Goal: Task Accomplishment & Management: Use online tool/utility

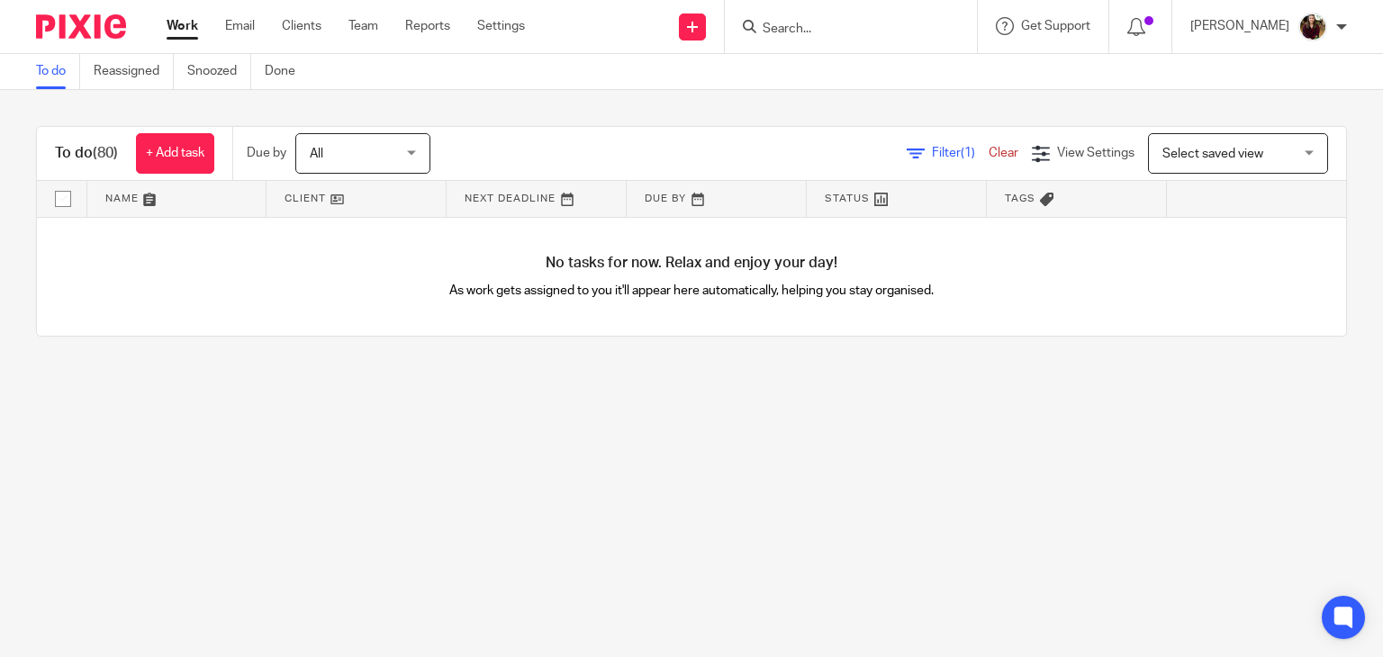
click at [180, 23] on link "Work" at bounding box center [183, 26] width 32 height 18
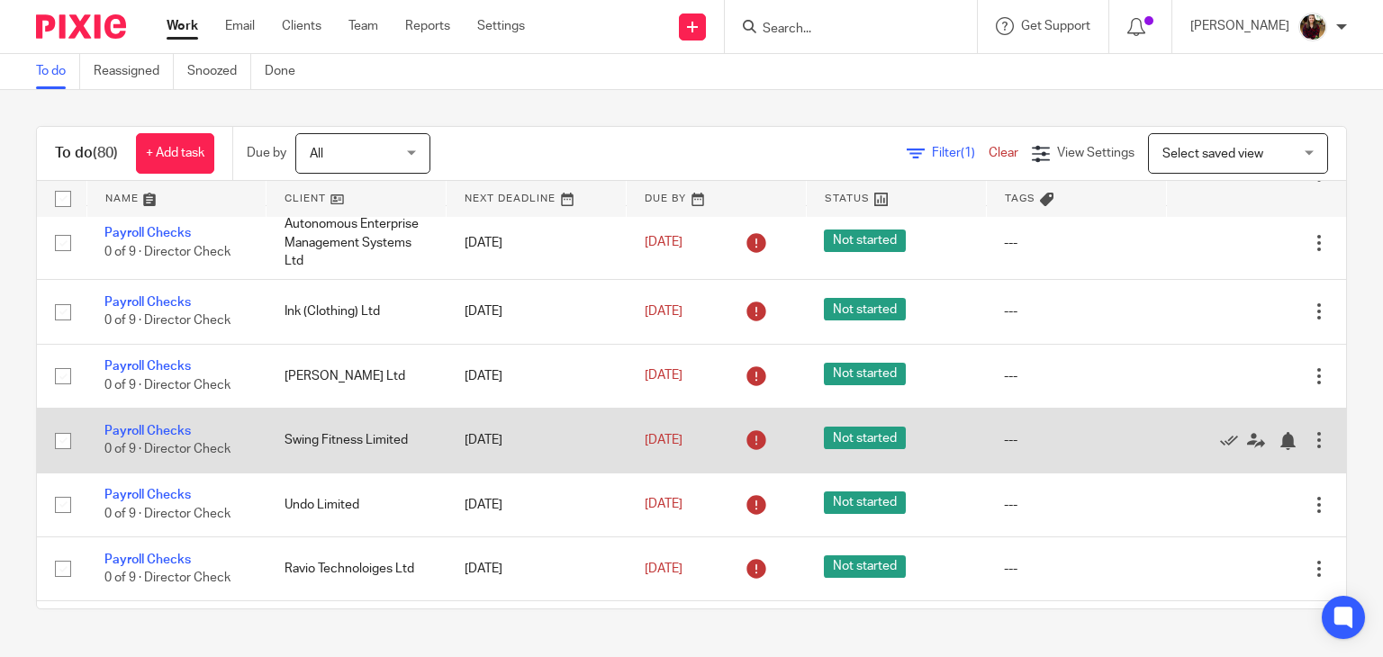
scroll to position [630, 0]
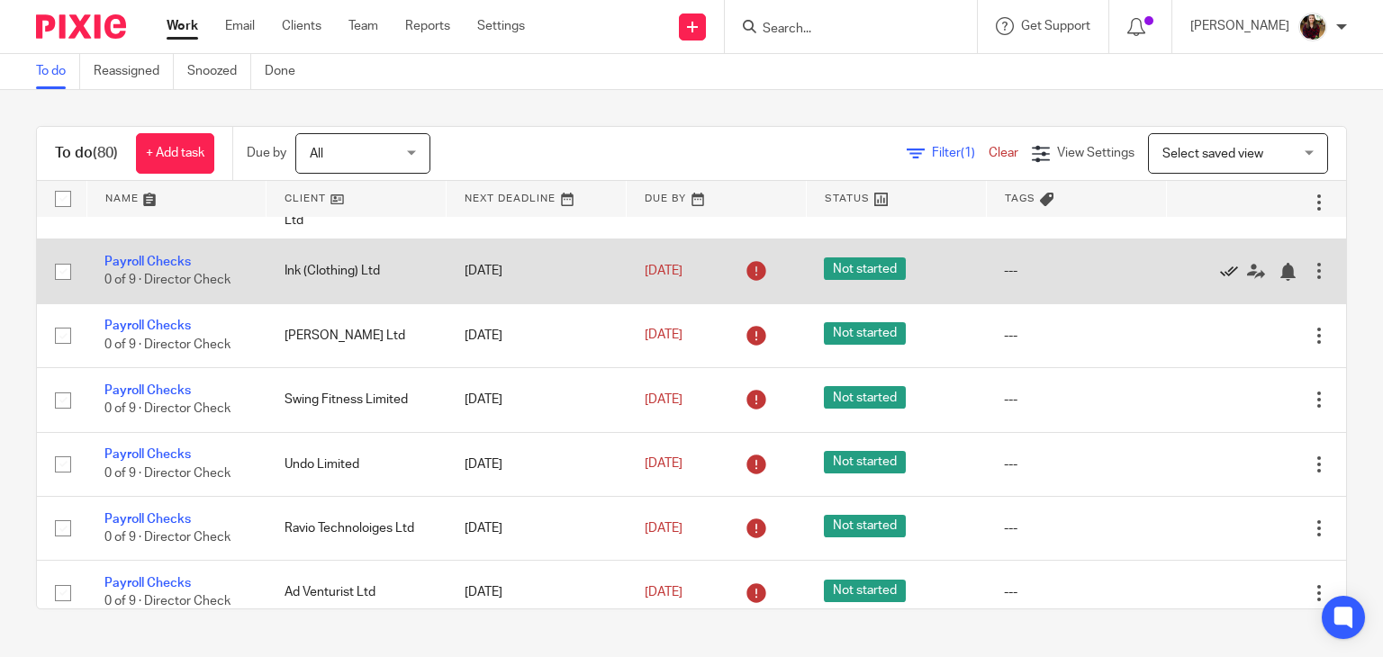
click at [1220, 271] on icon at bounding box center [1229, 272] width 18 height 18
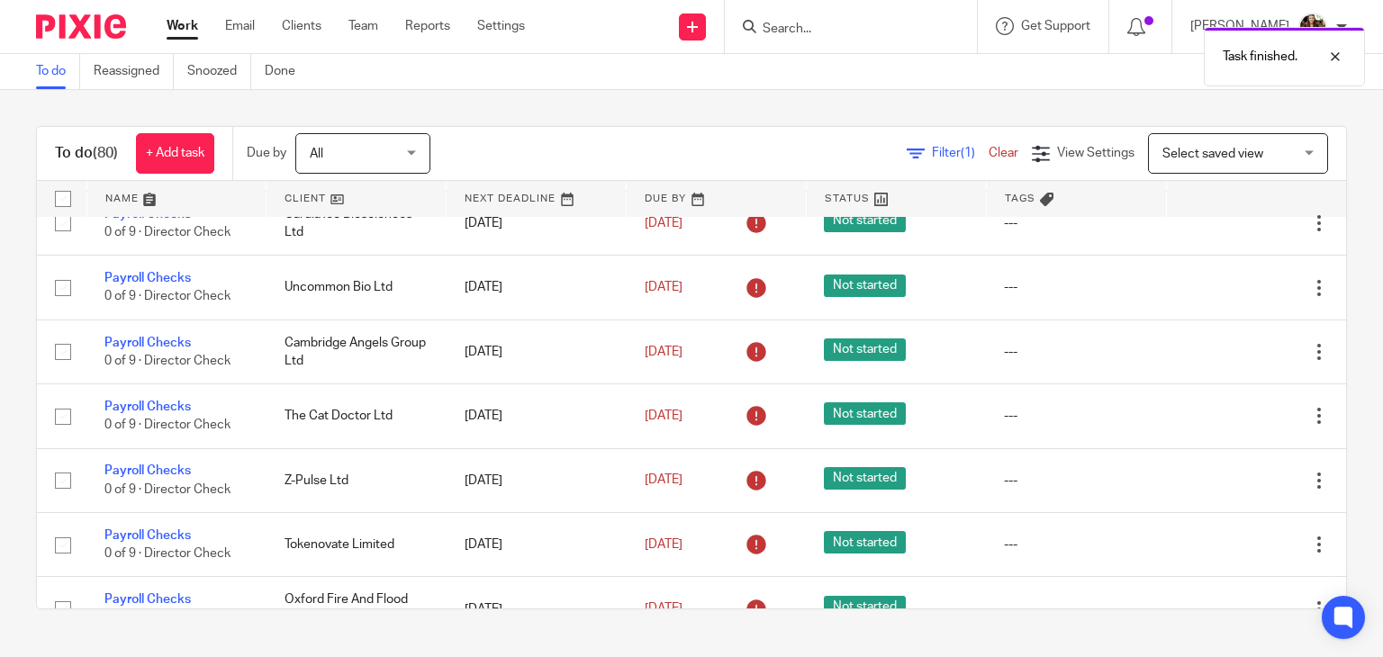
scroll to position [0, 0]
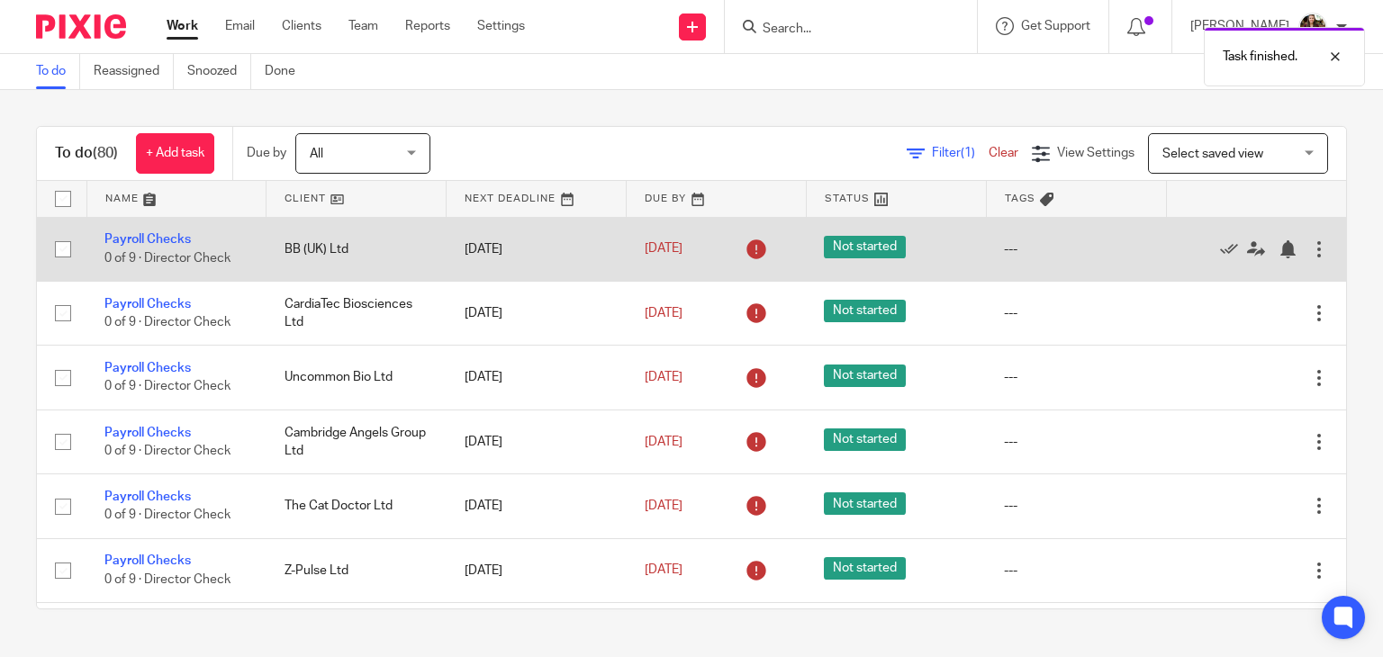
drag, startPoint x: 1185, startPoint y: 249, endPoint x: 1030, endPoint y: 241, distance: 155.1
click at [1220, 250] on icon at bounding box center [1229, 249] width 18 height 18
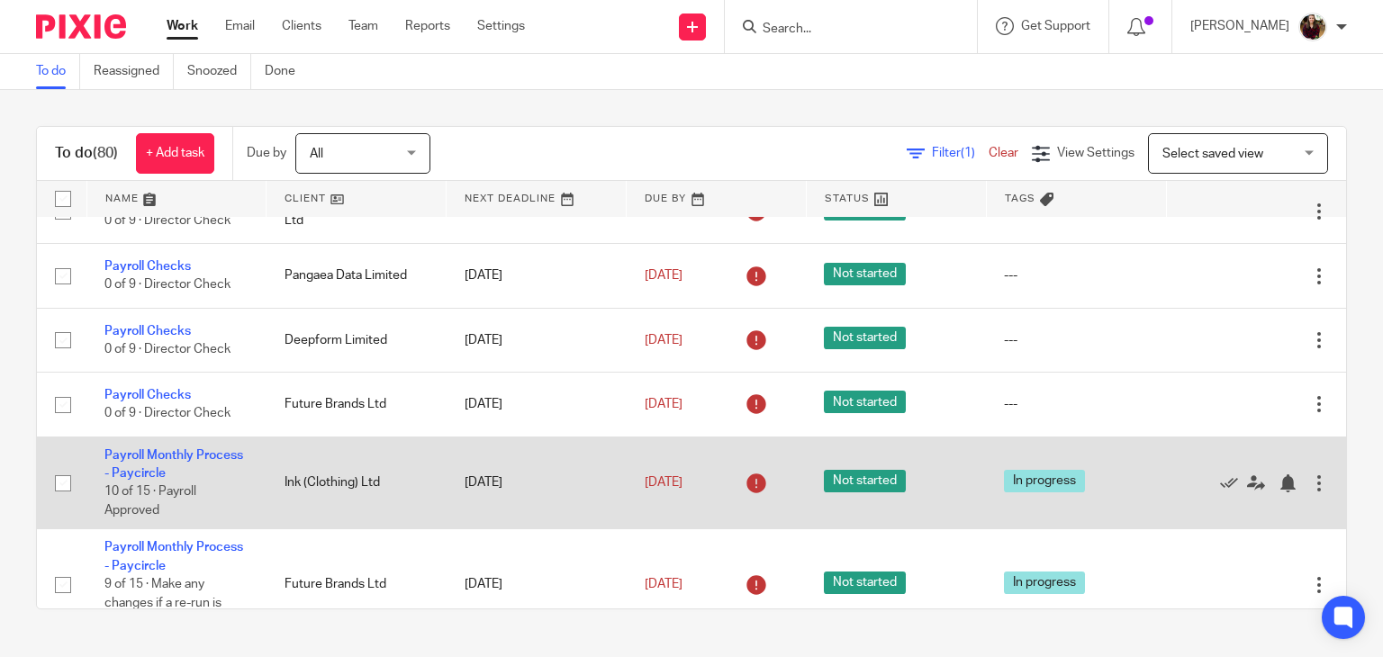
scroll to position [3421, 0]
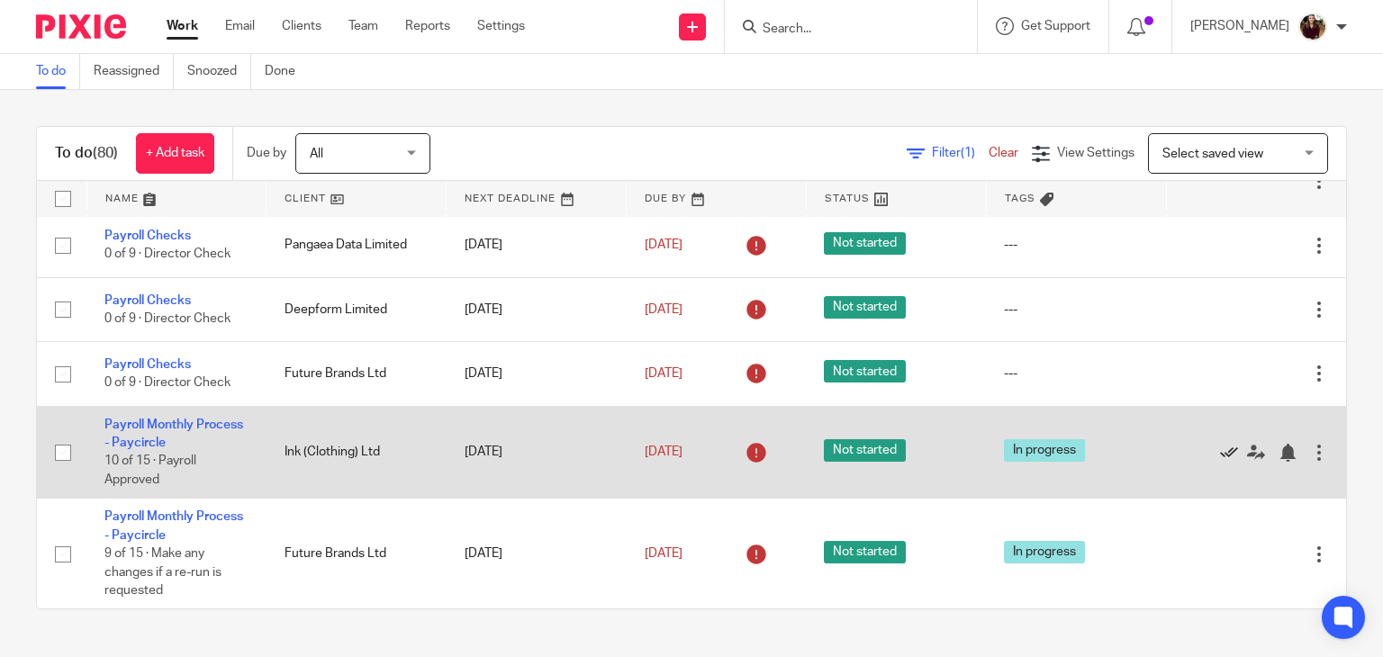
click at [1220, 461] on icon at bounding box center [1229, 453] width 18 height 18
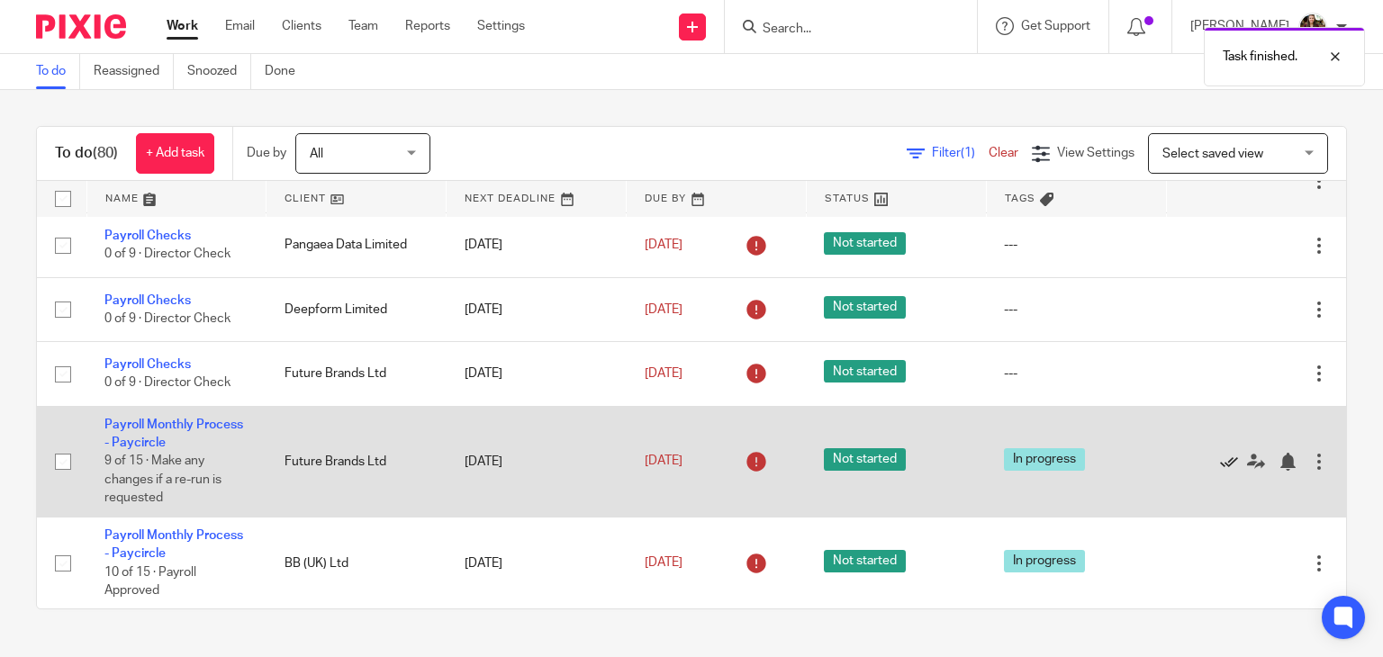
click at [1220, 469] on icon at bounding box center [1229, 462] width 18 height 18
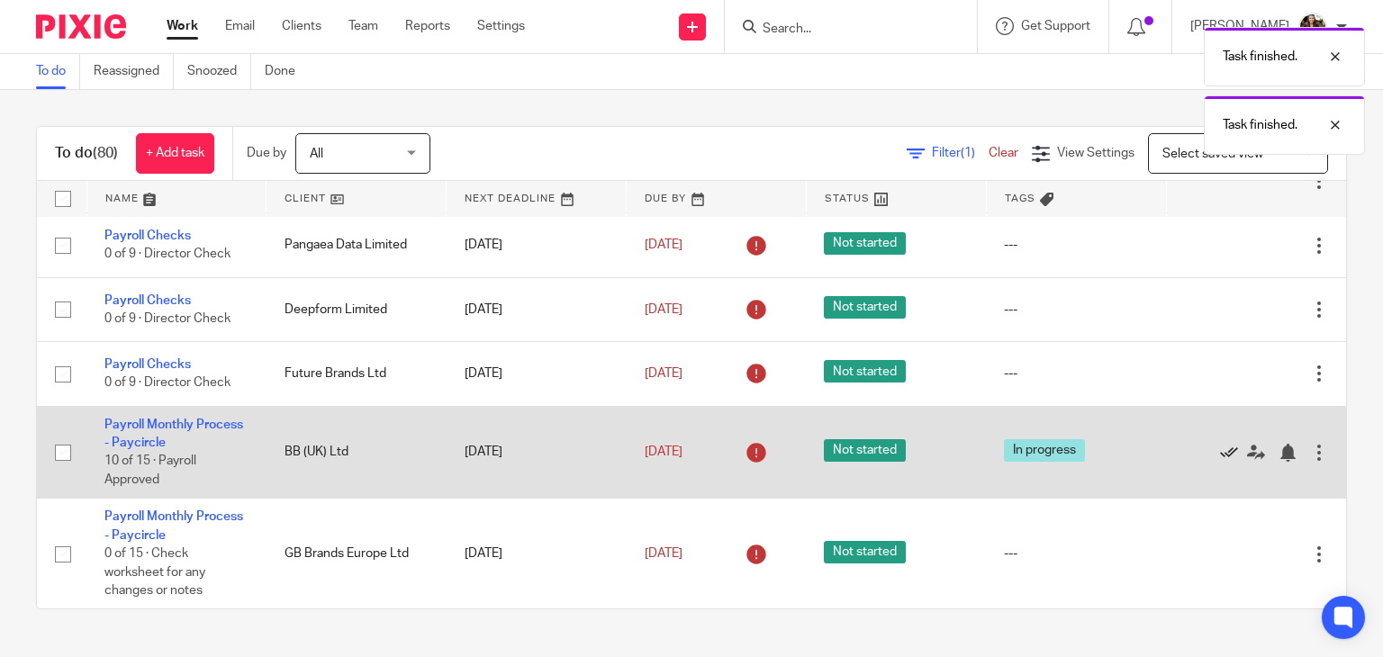
click at [1220, 462] on icon at bounding box center [1229, 453] width 18 height 18
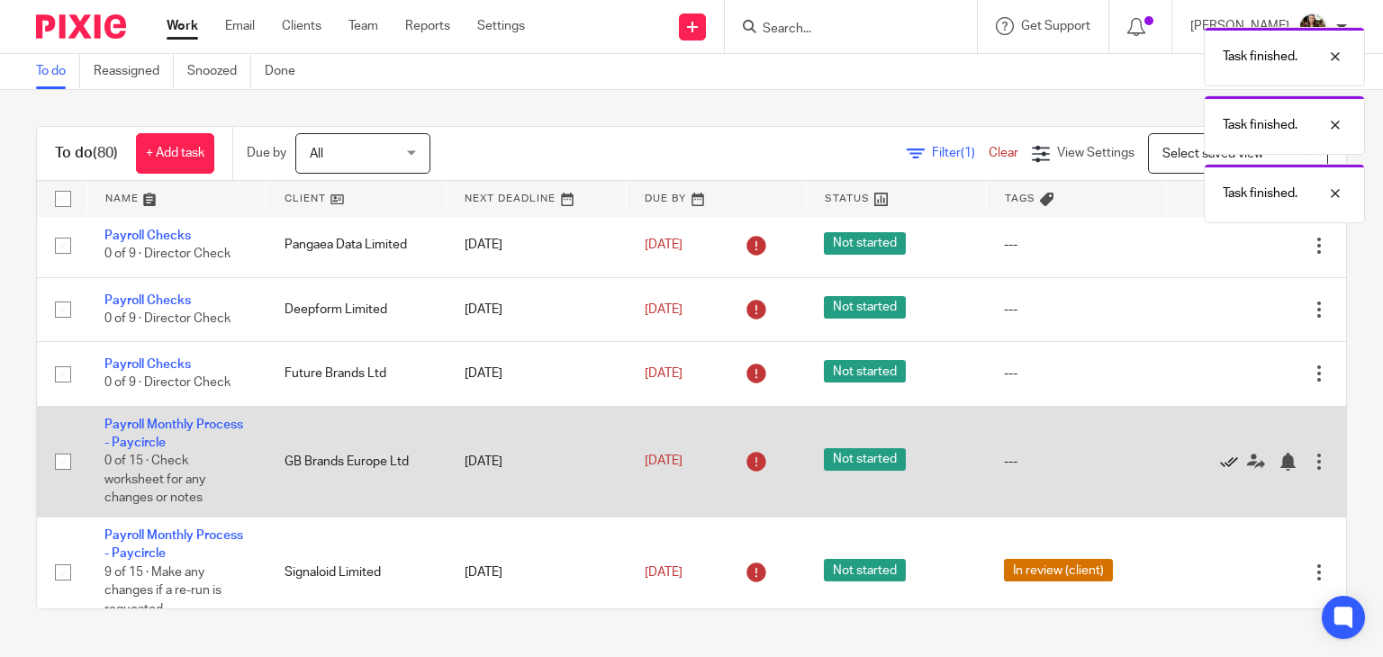
click at [1220, 471] on icon at bounding box center [1229, 462] width 18 height 18
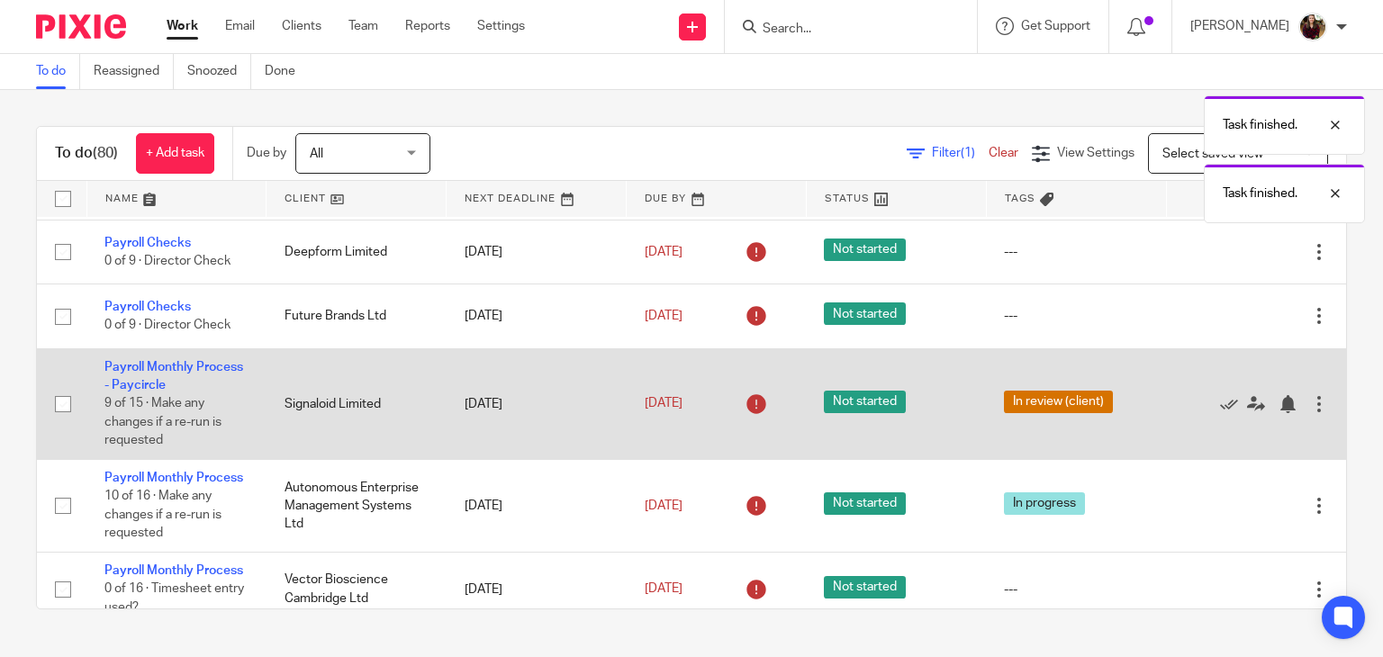
scroll to position [3511, 0]
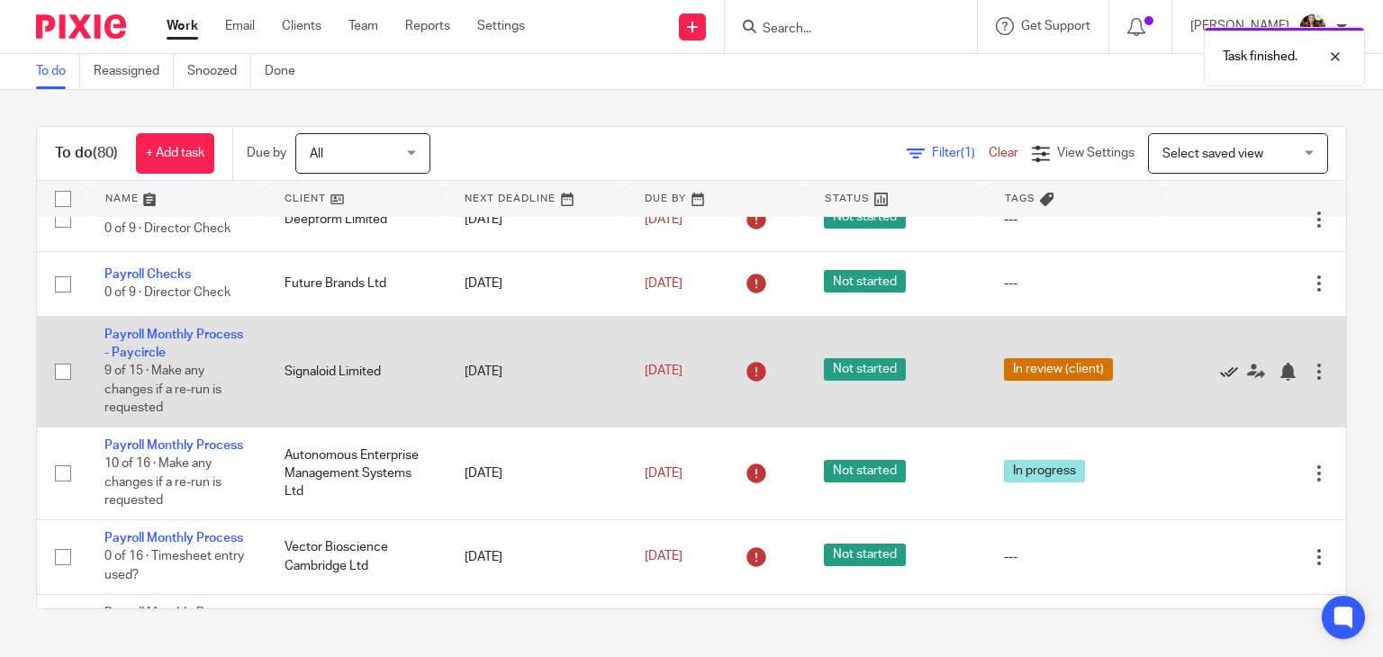
click at [1220, 381] on icon at bounding box center [1229, 372] width 18 height 18
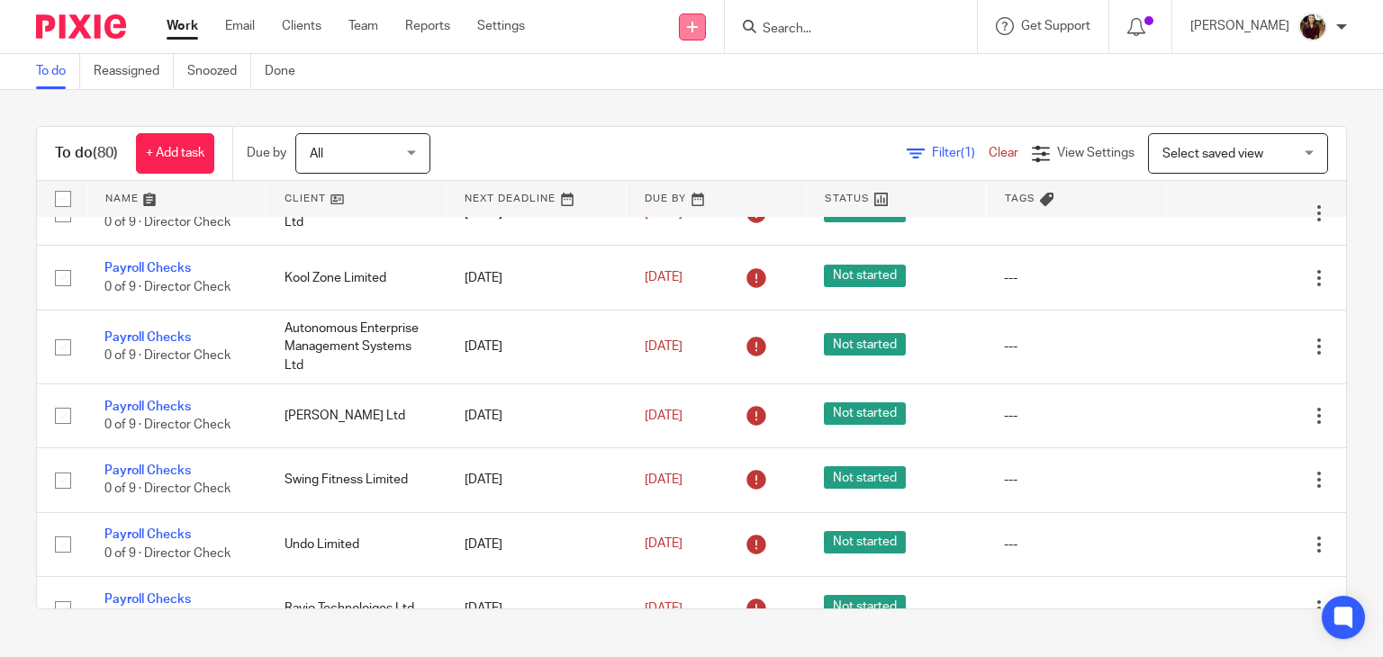
scroll to position [366, 0]
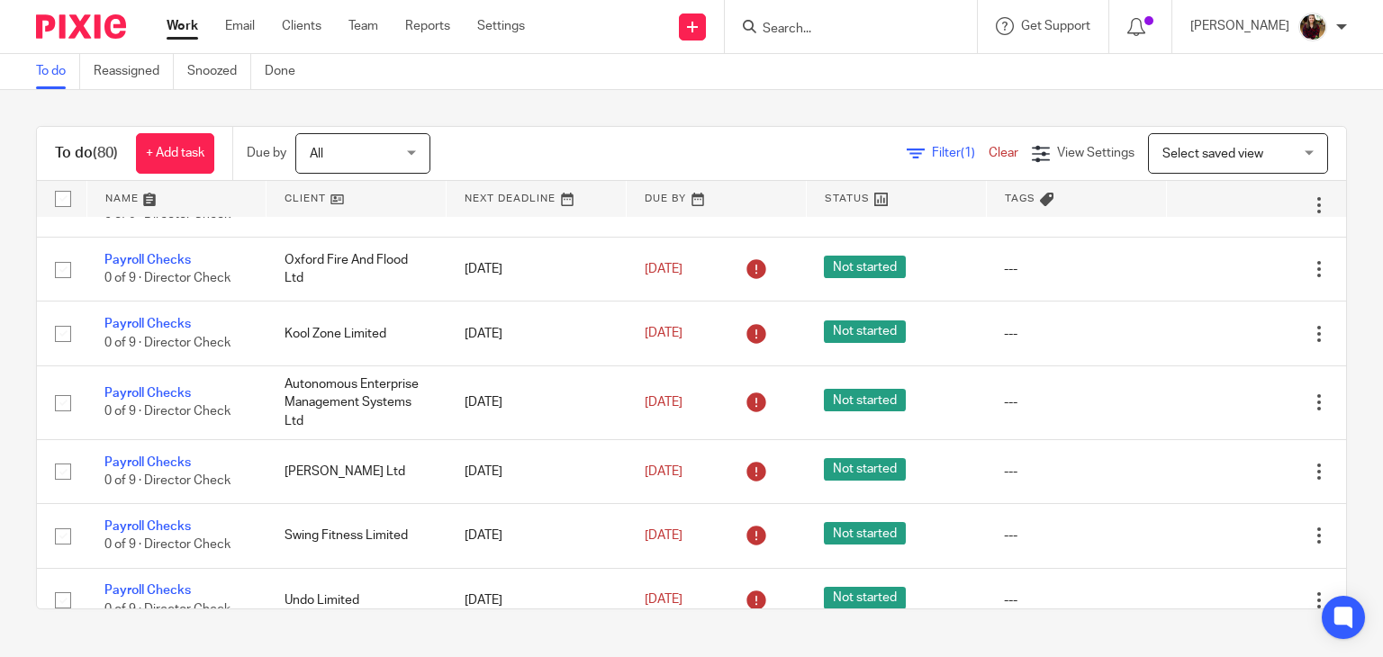
click at [821, 26] on input "Search" at bounding box center [842, 30] width 162 height 16
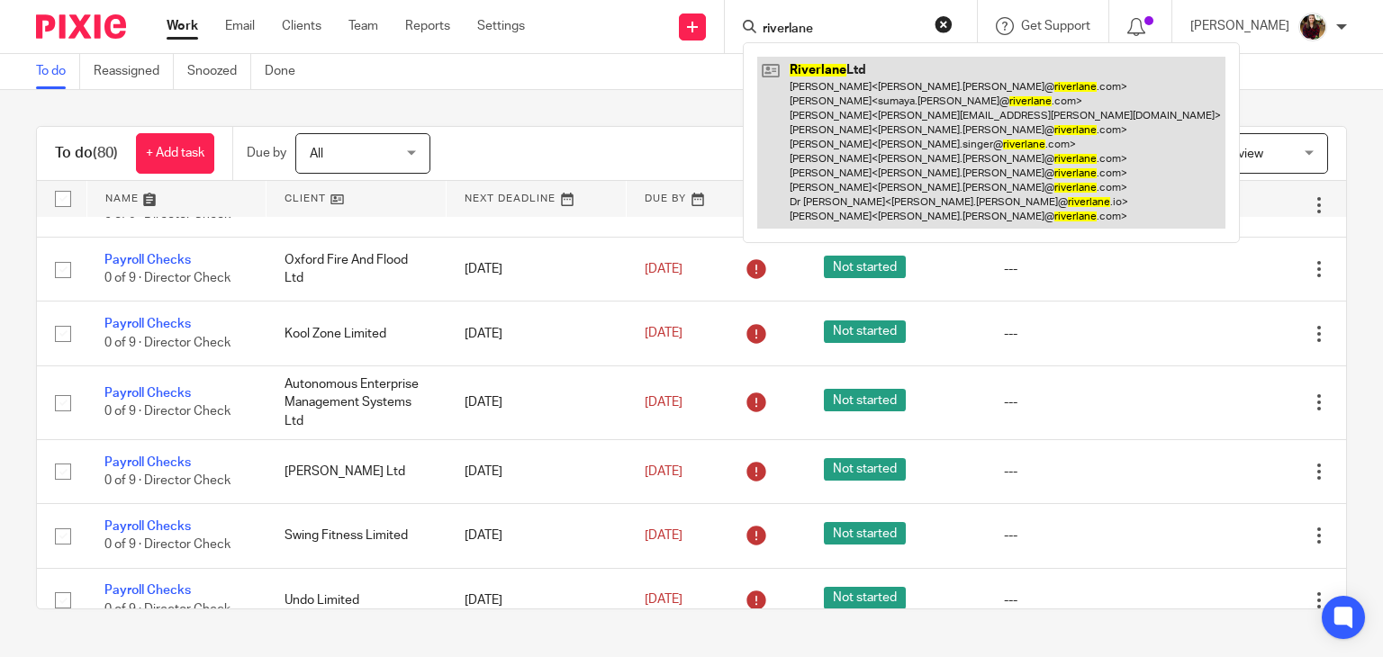
type input "riverlane"
click at [852, 117] on link at bounding box center [991, 143] width 468 height 172
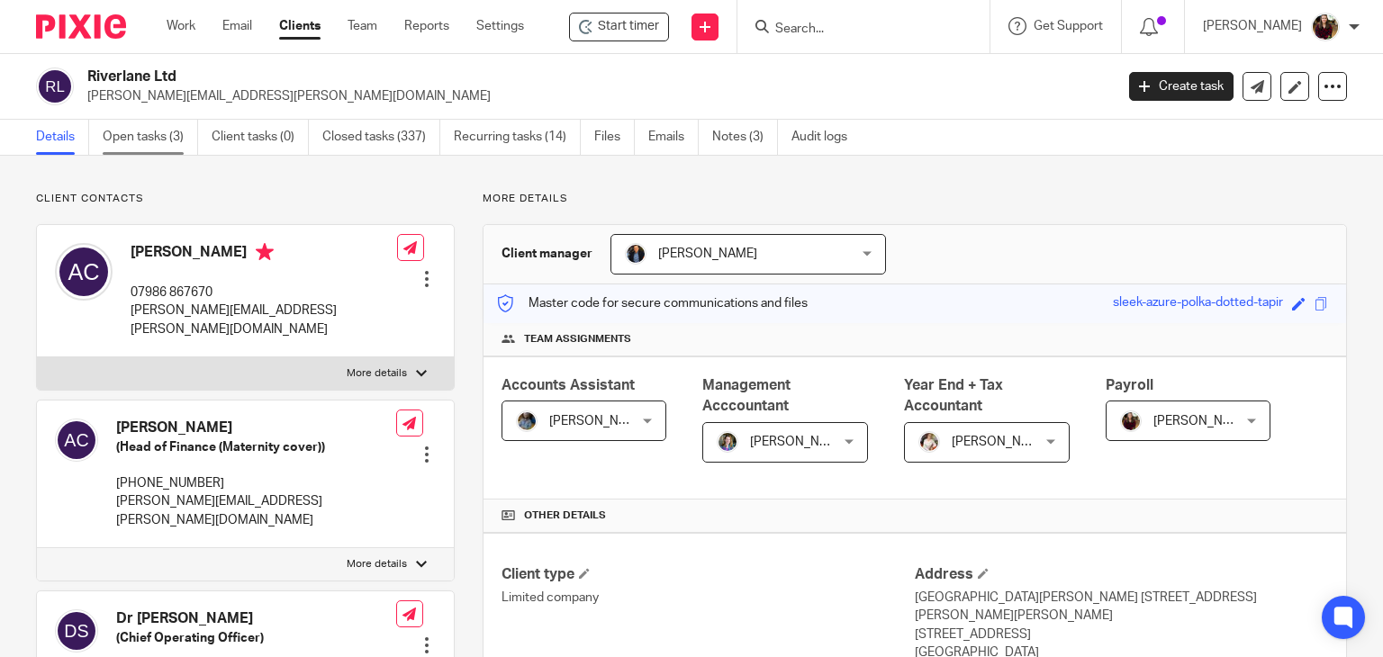
click at [138, 131] on link "Open tasks (3)" at bounding box center [150, 137] width 95 height 35
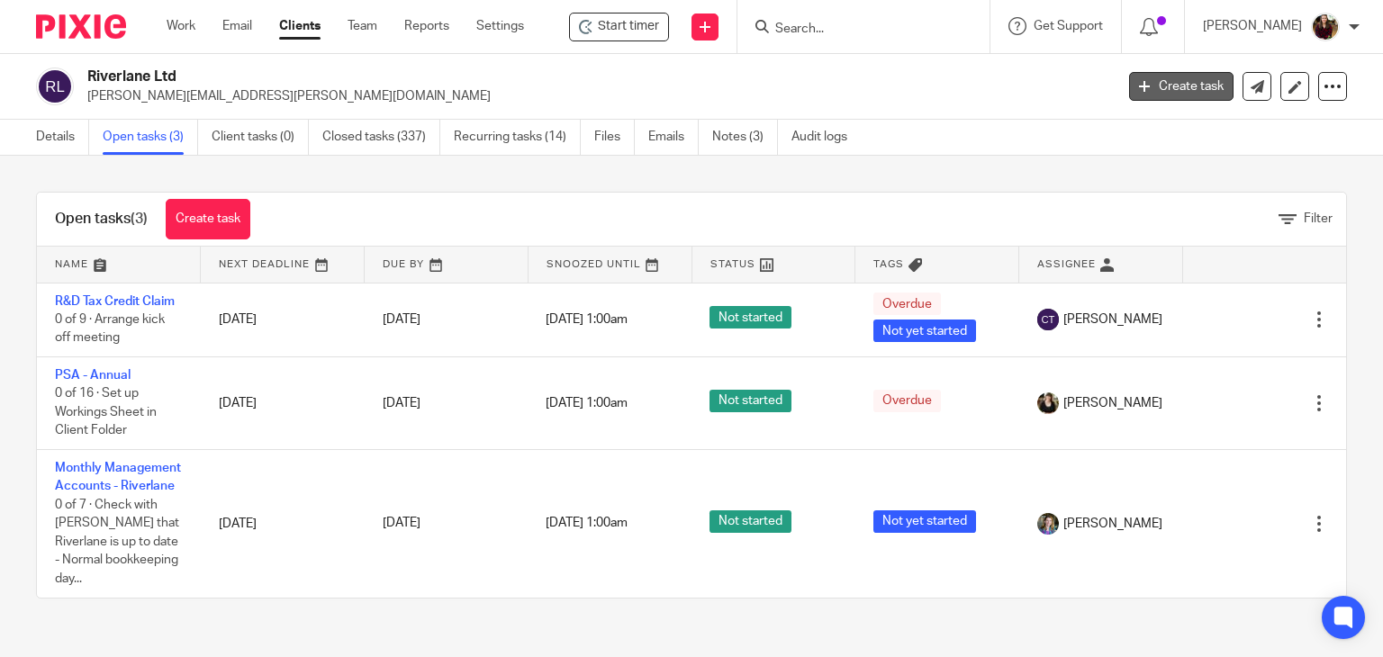
click at [1143, 93] on link "Create task" at bounding box center [1181, 86] width 104 height 29
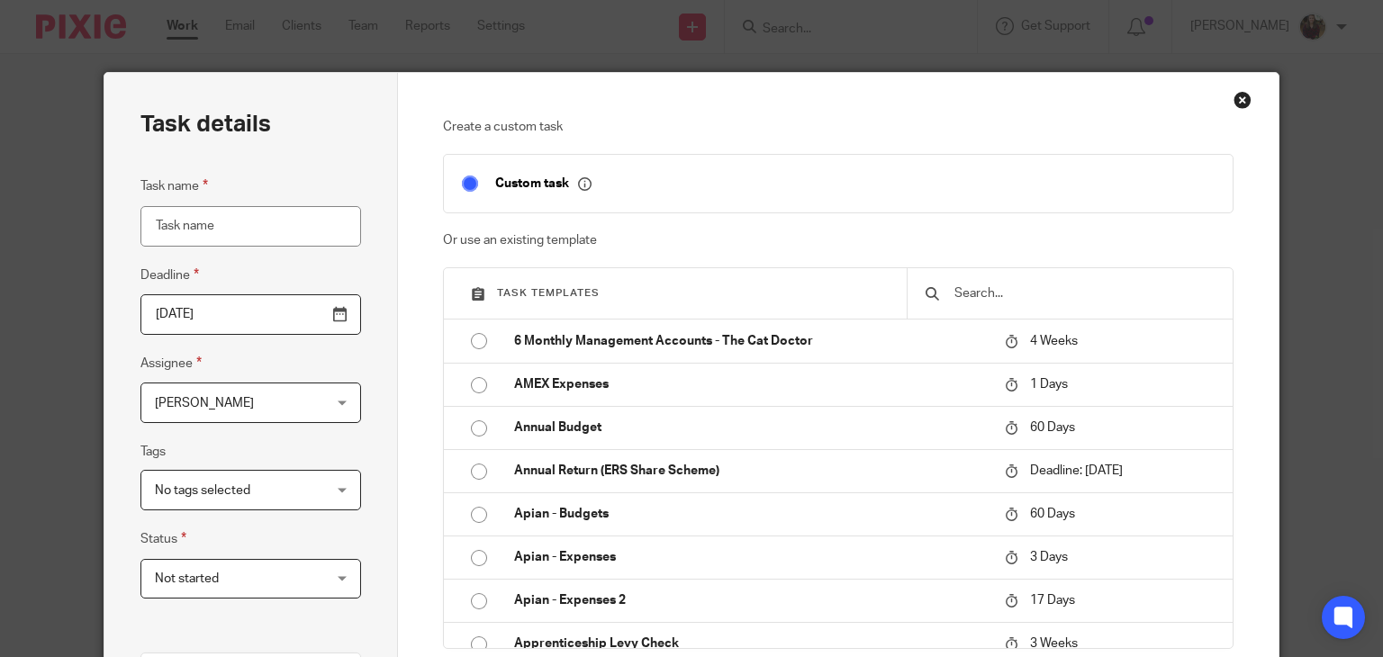
click at [988, 290] on input "text" at bounding box center [1084, 294] width 262 height 20
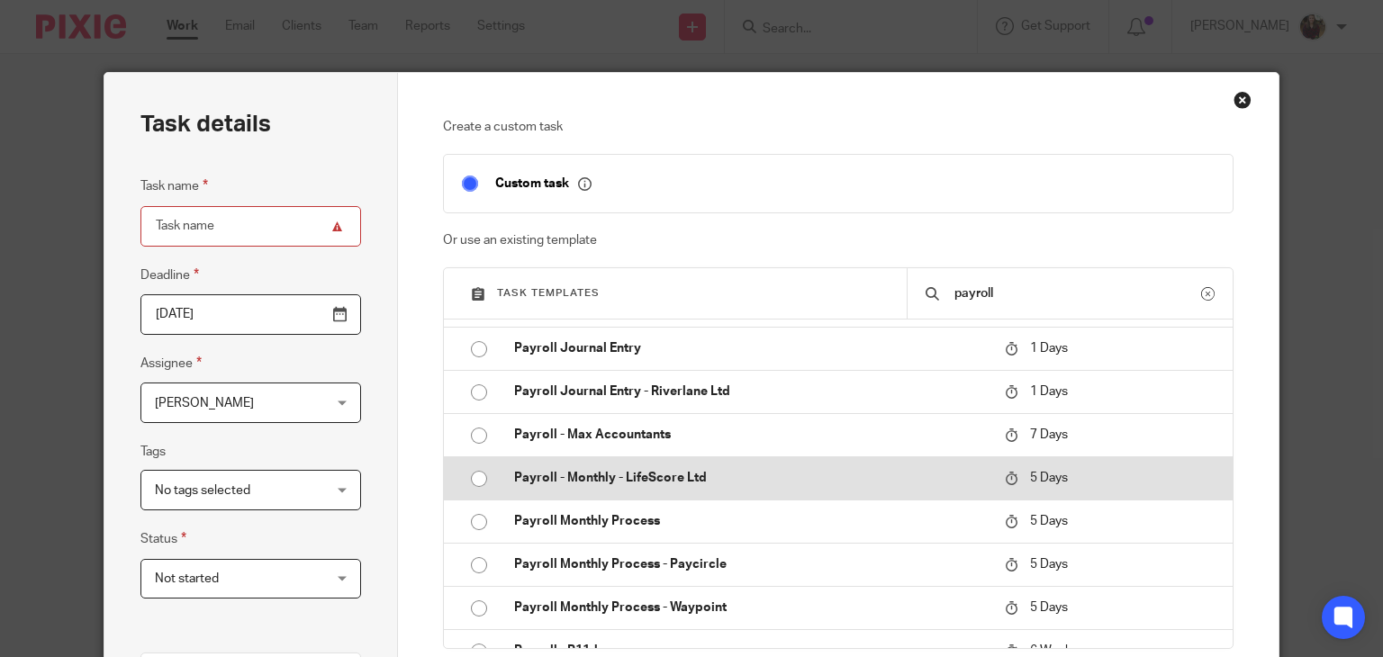
scroll to position [630, 0]
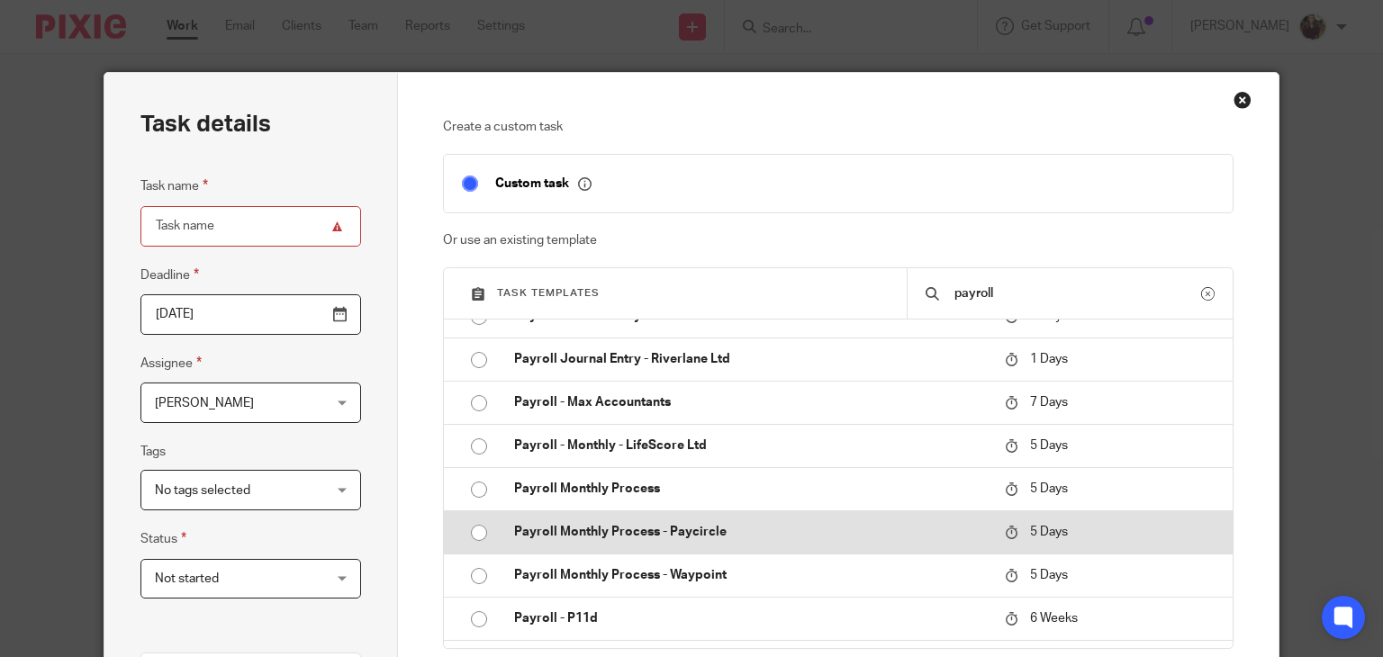
type input "payroll"
click at [693, 529] on p "Payroll Monthly Process - Paycircle" at bounding box center [750, 532] width 473 height 18
type input "2025-08-18"
type input "Payroll Monthly Process - Paycircle"
checkbox input "false"
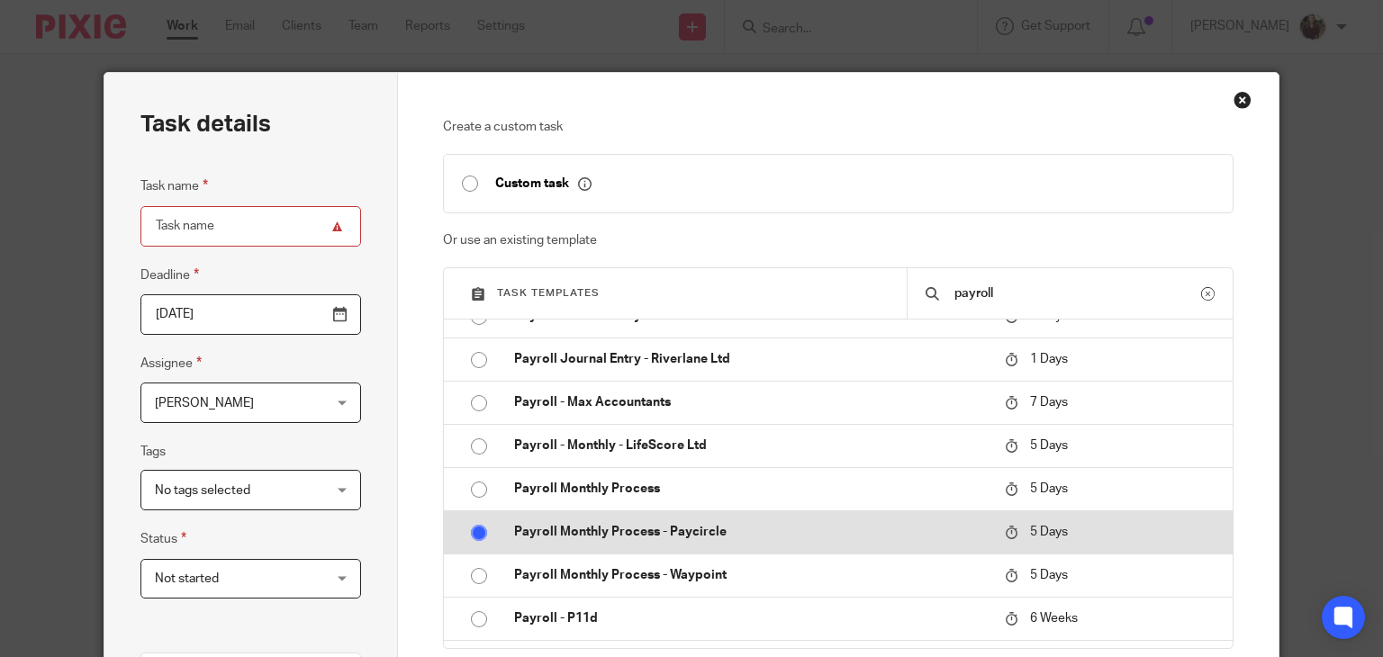
radio input "true"
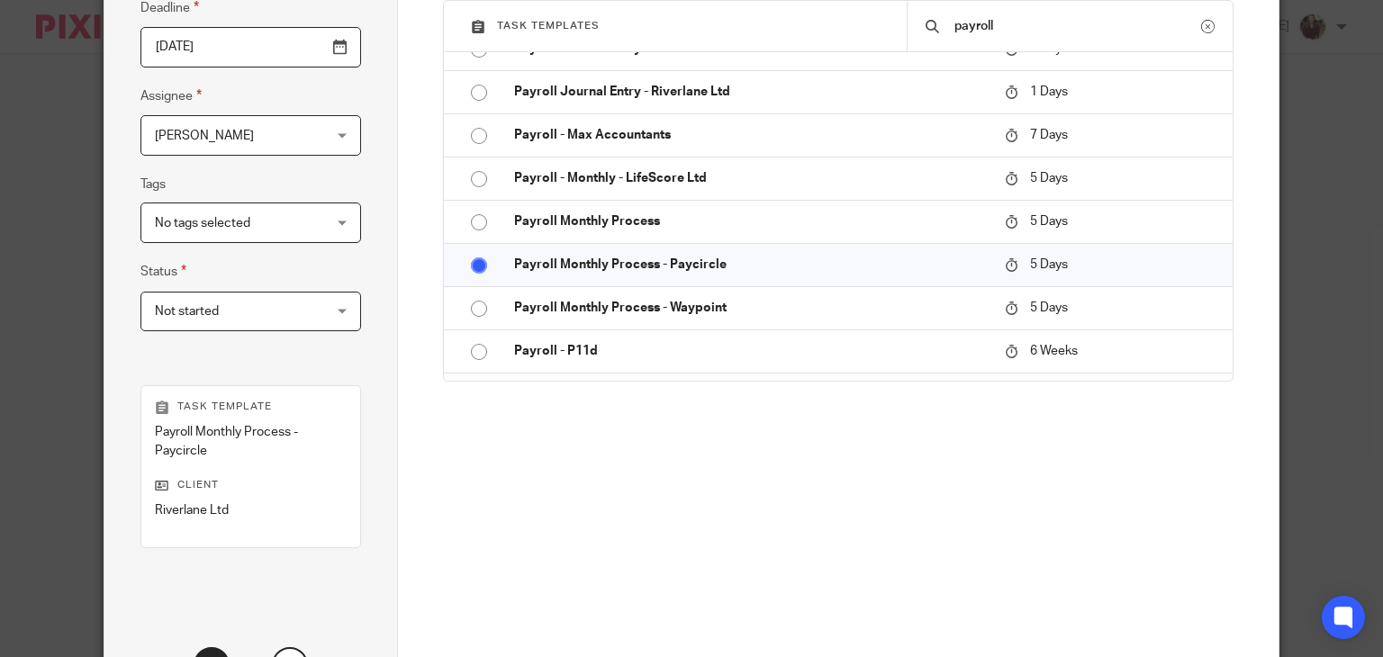
scroll to position [424, 0]
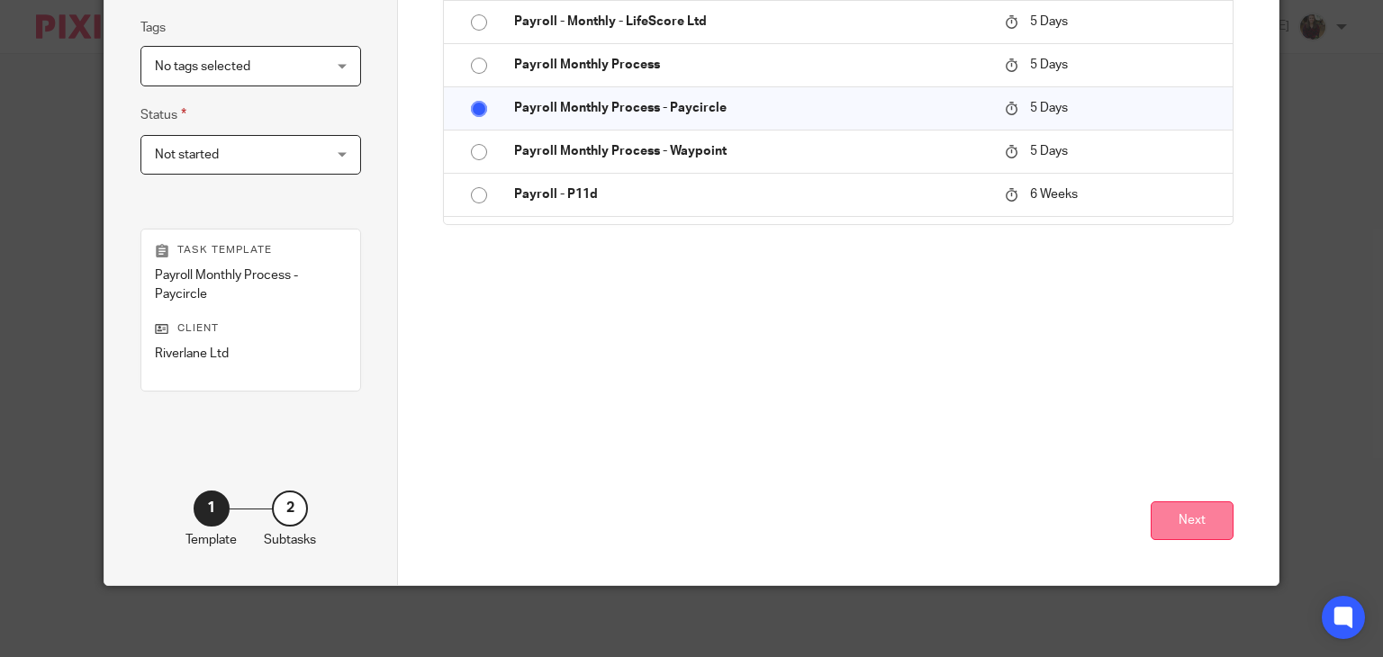
click at [1181, 512] on button "Next" at bounding box center [1192, 520] width 83 height 39
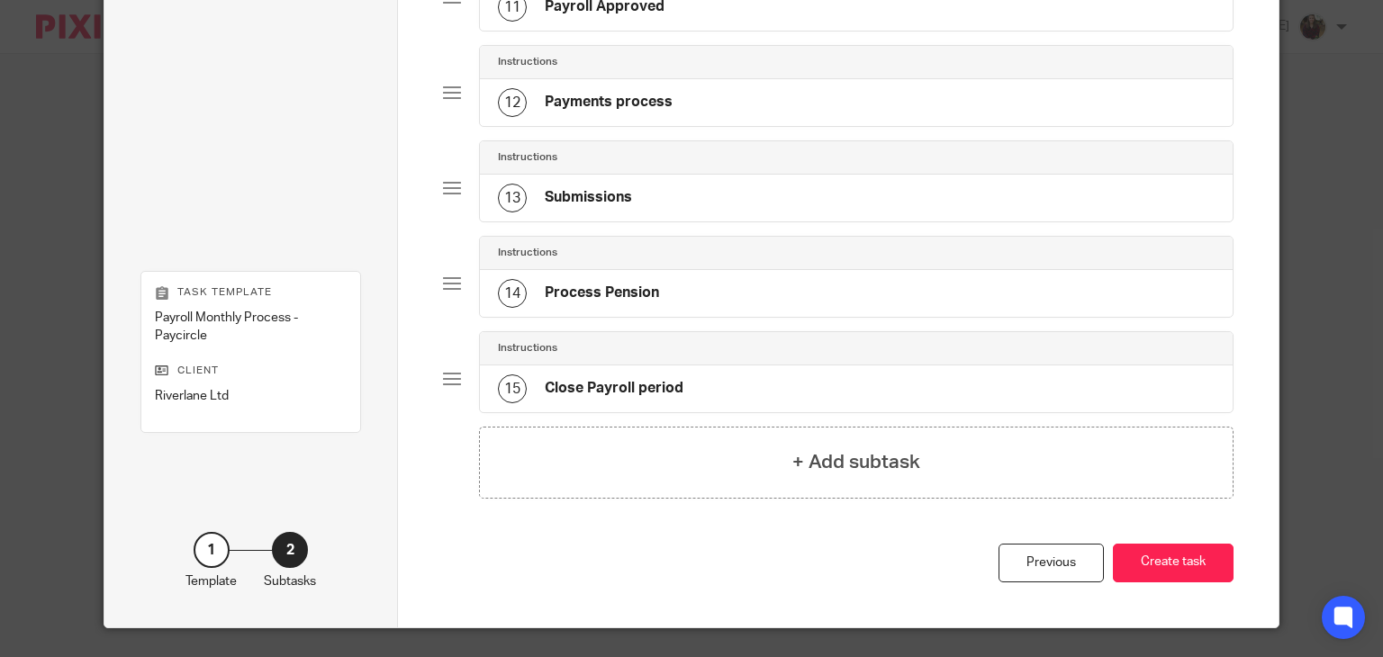
scroll to position [1205, 0]
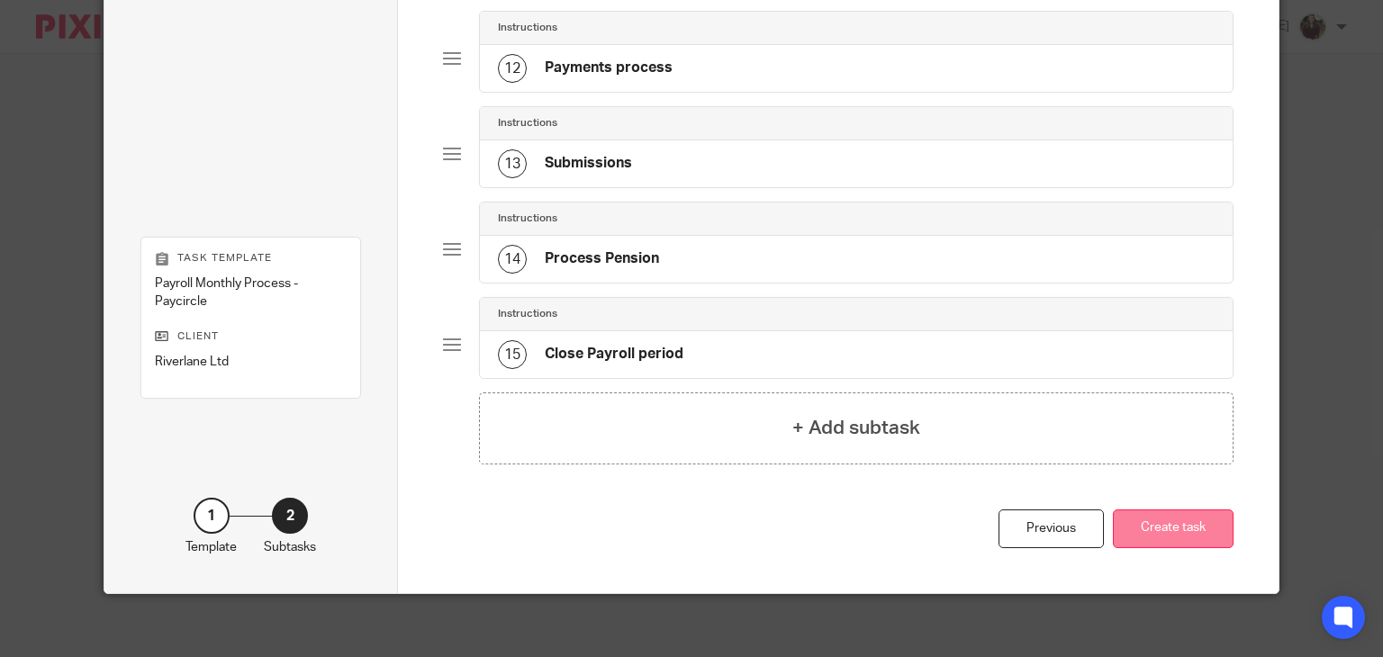
click at [1173, 519] on button "Create task" at bounding box center [1173, 529] width 121 height 39
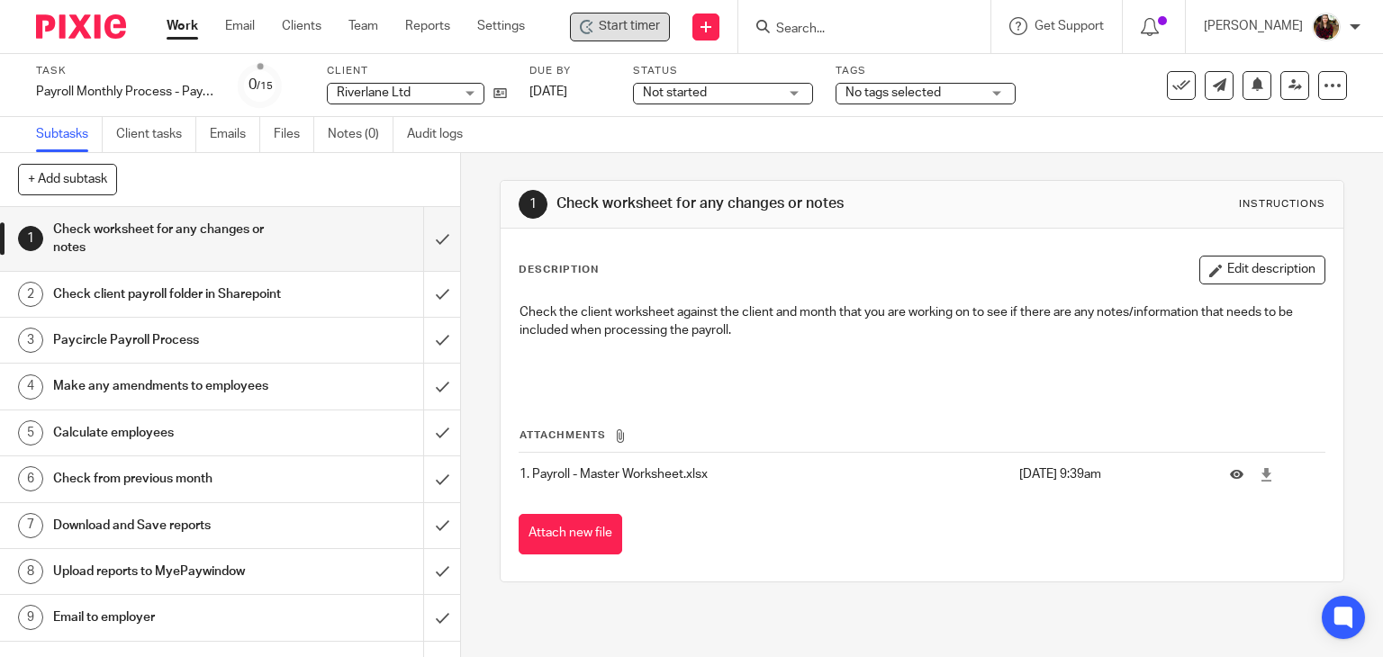
click at [608, 25] on div "Start timer" at bounding box center [620, 26] width 80 height 19
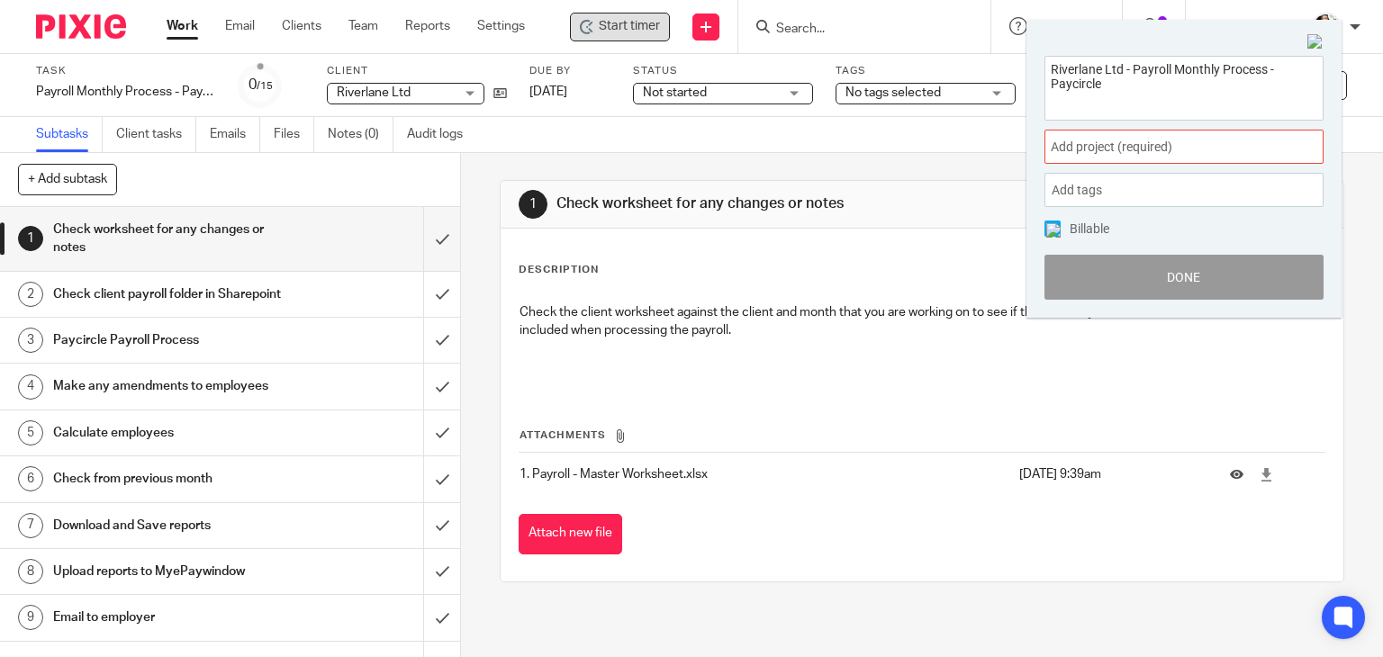
click at [1203, 150] on span "Add project (required) :" at bounding box center [1164, 147] width 227 height 19
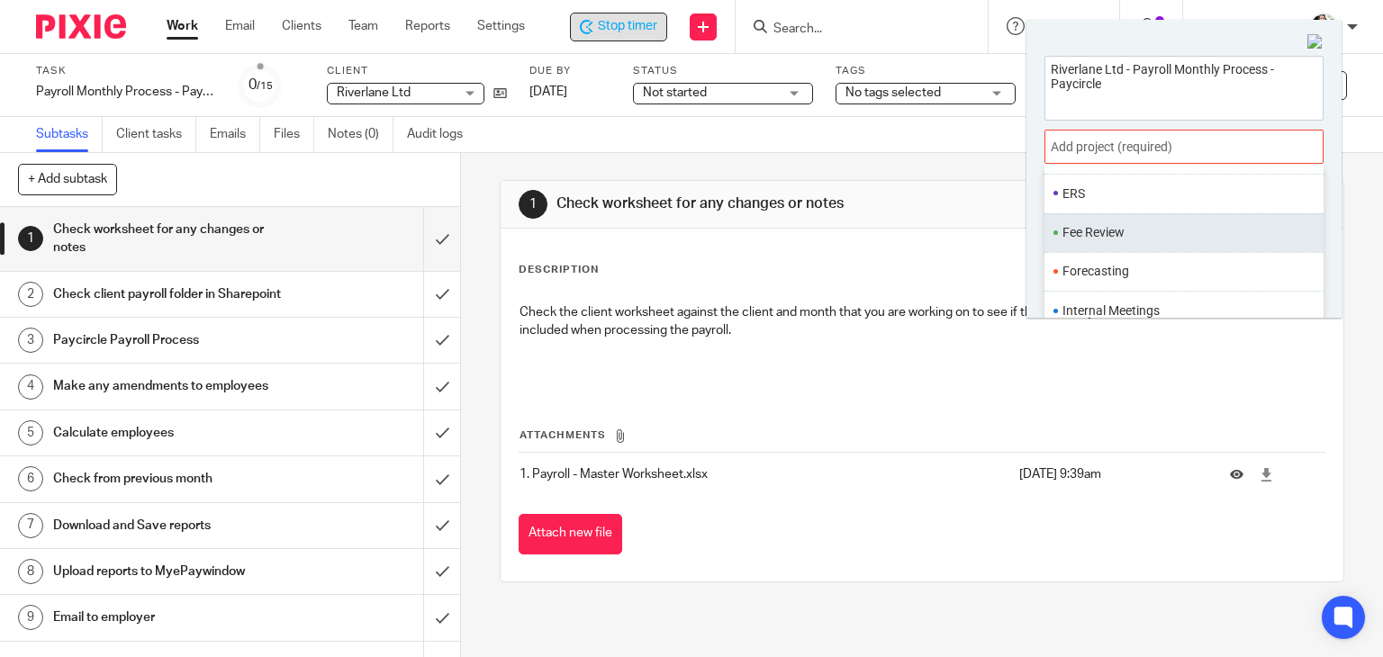
scroll to position [630, 0]
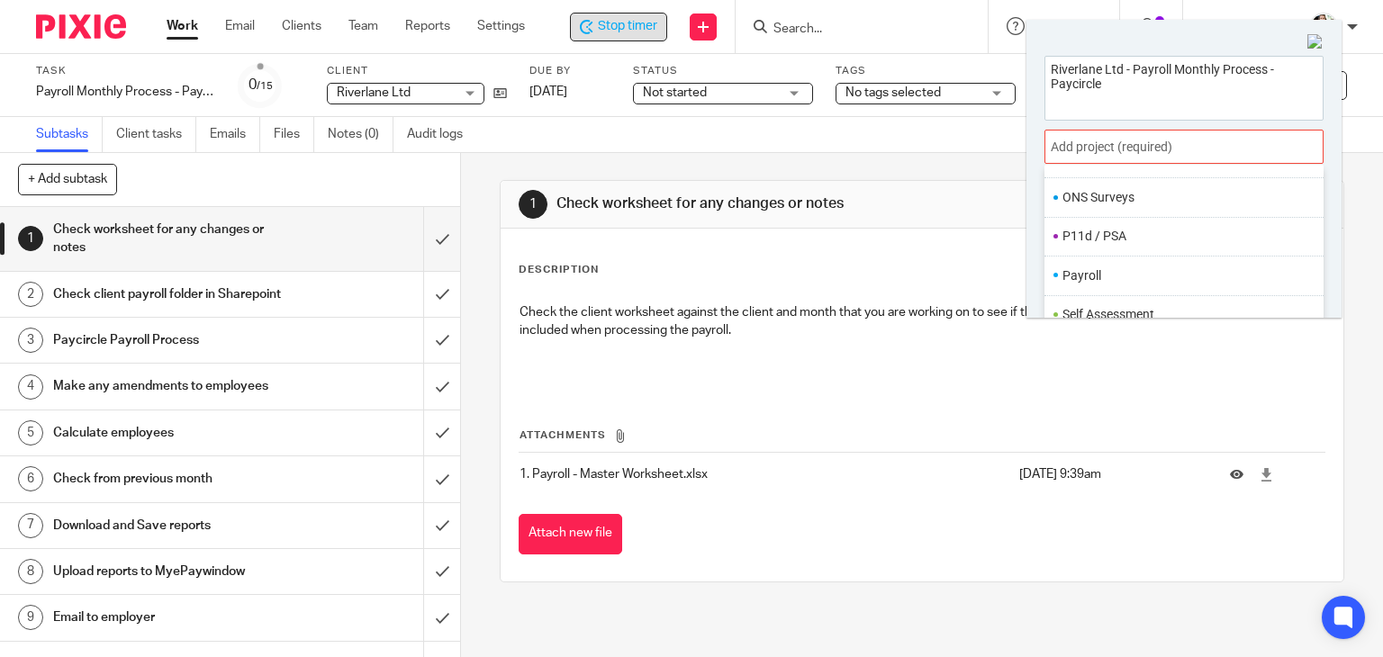
drag, startPoint x: 1123, startPoint y: 276, endPoint x: 1150, endPoint y: 289, distance: 30.2
click at [1121, 276] on li "Payroll" at bounding box center [1179, 275] width 235 height 19
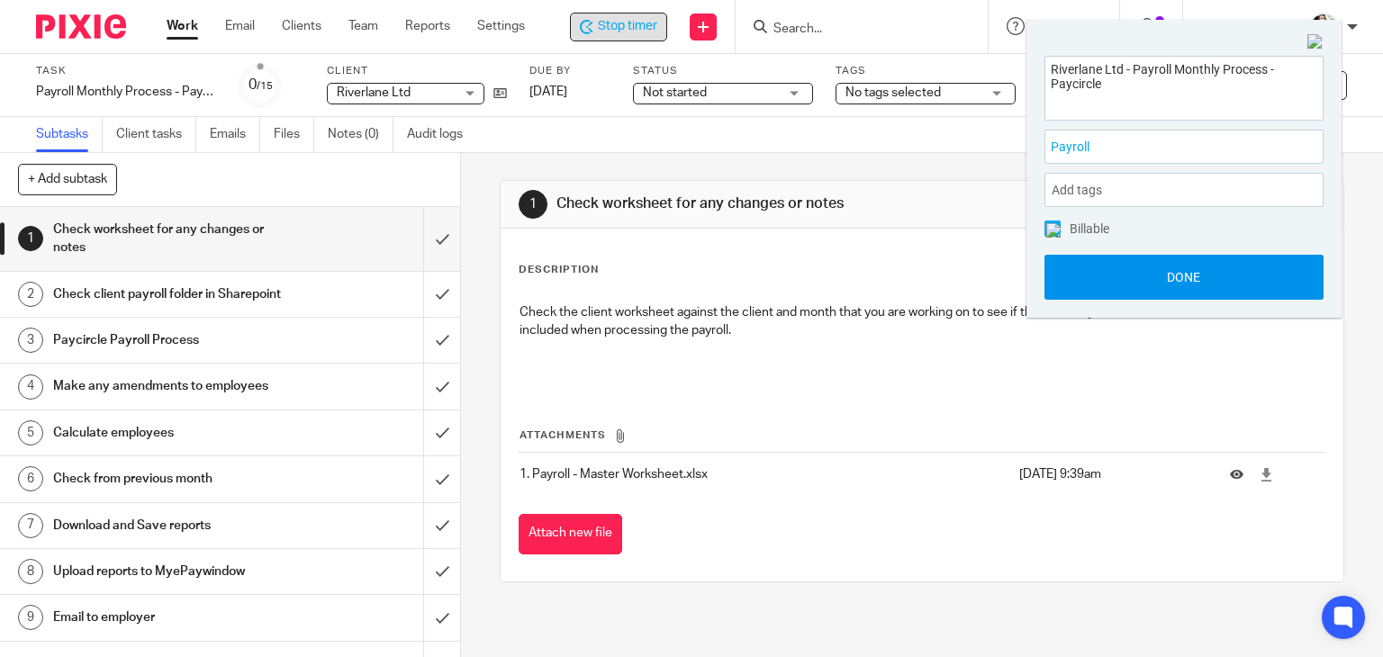
click at [1160, 290] on button "Done" at bounding box center [1183, 277] width 279 height 45
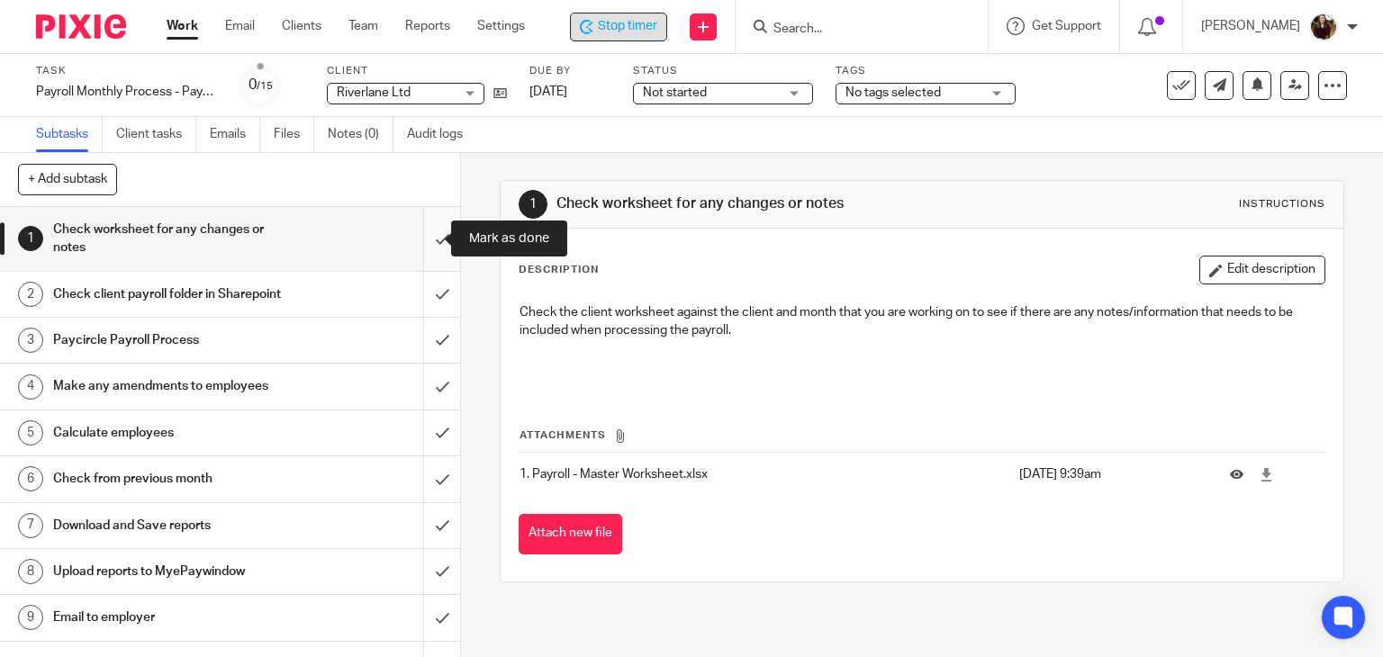
click at [420, 249] on input "submit" at bounding box center [230, 239] width 460 height 64
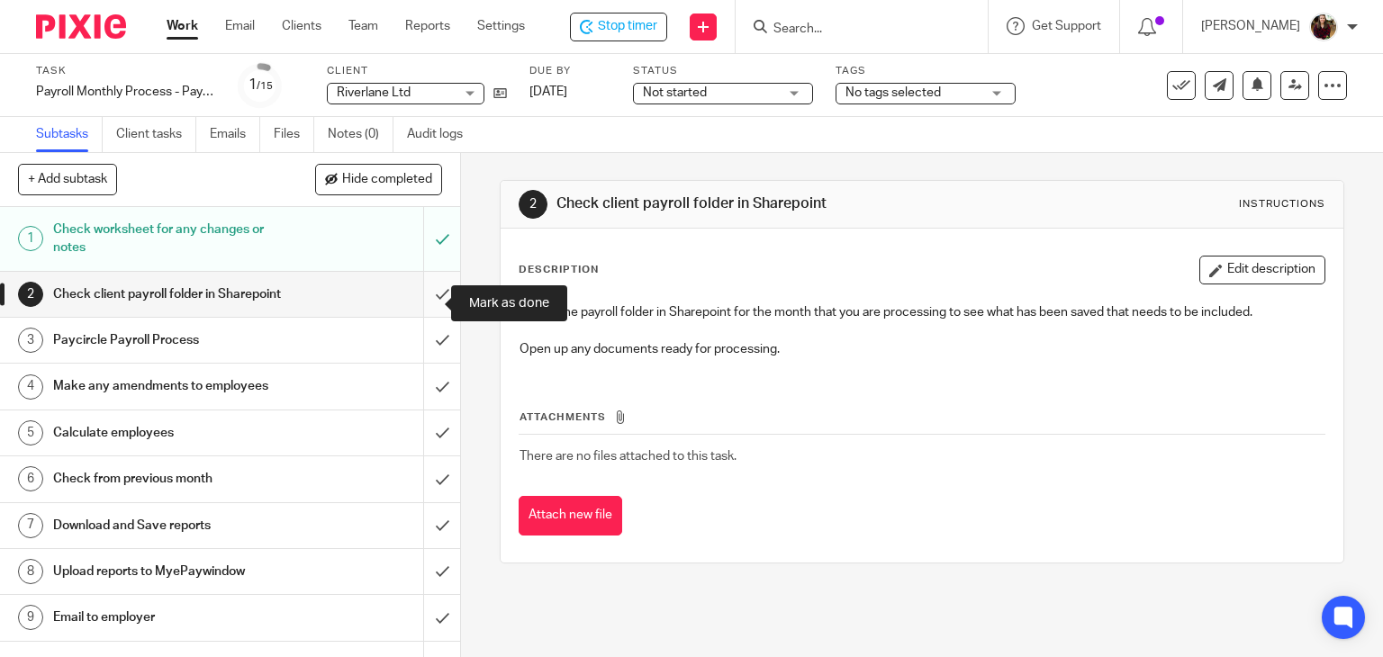
click at [423, 294] on input "submit" at bounding box center [230, 294] width 460 height 45
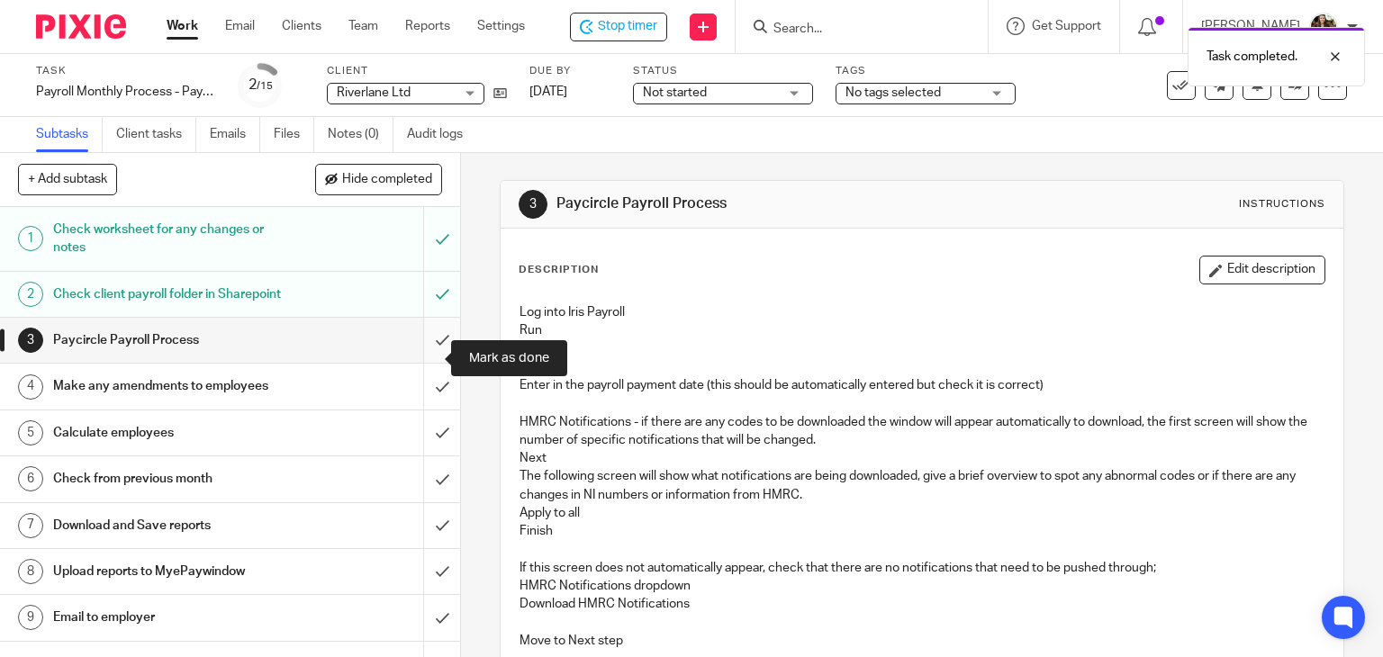
click at [431, 359] on input "submit" at bounding box center [230, 340] width 460 height 45
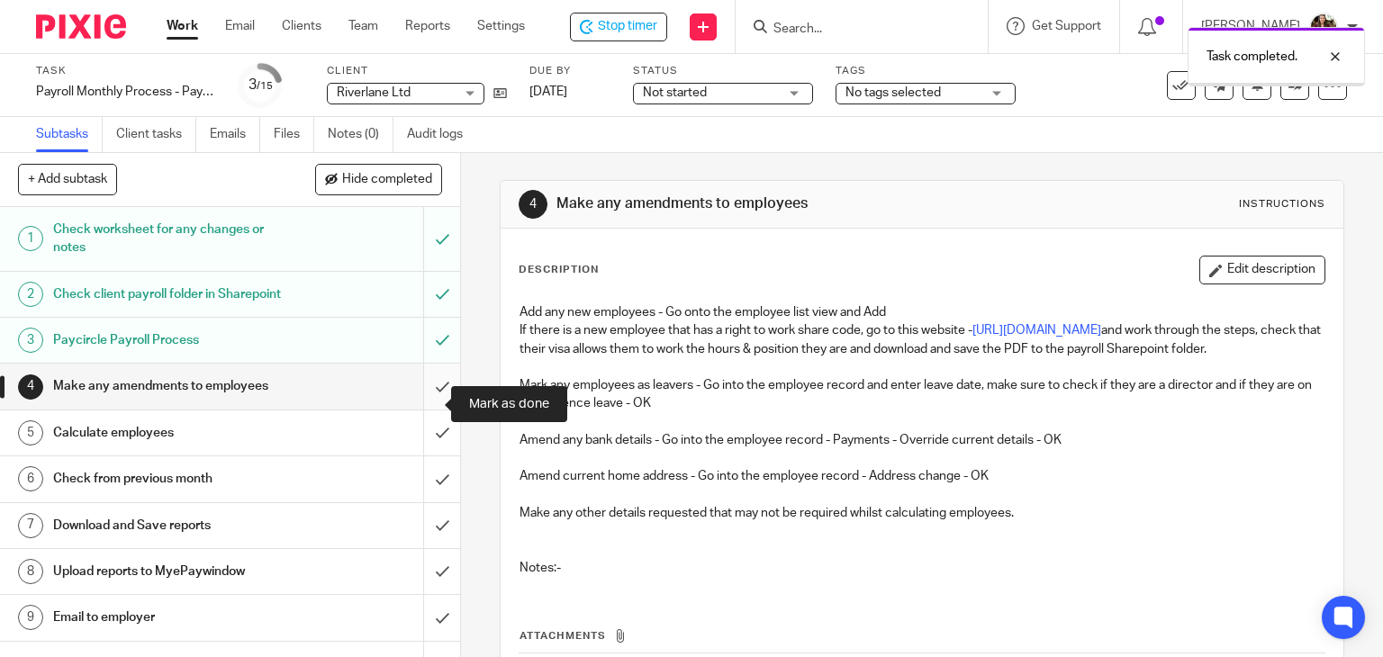
click at [432, 409] on input "submit" at bounding box center [230, 386] width 460 height 45
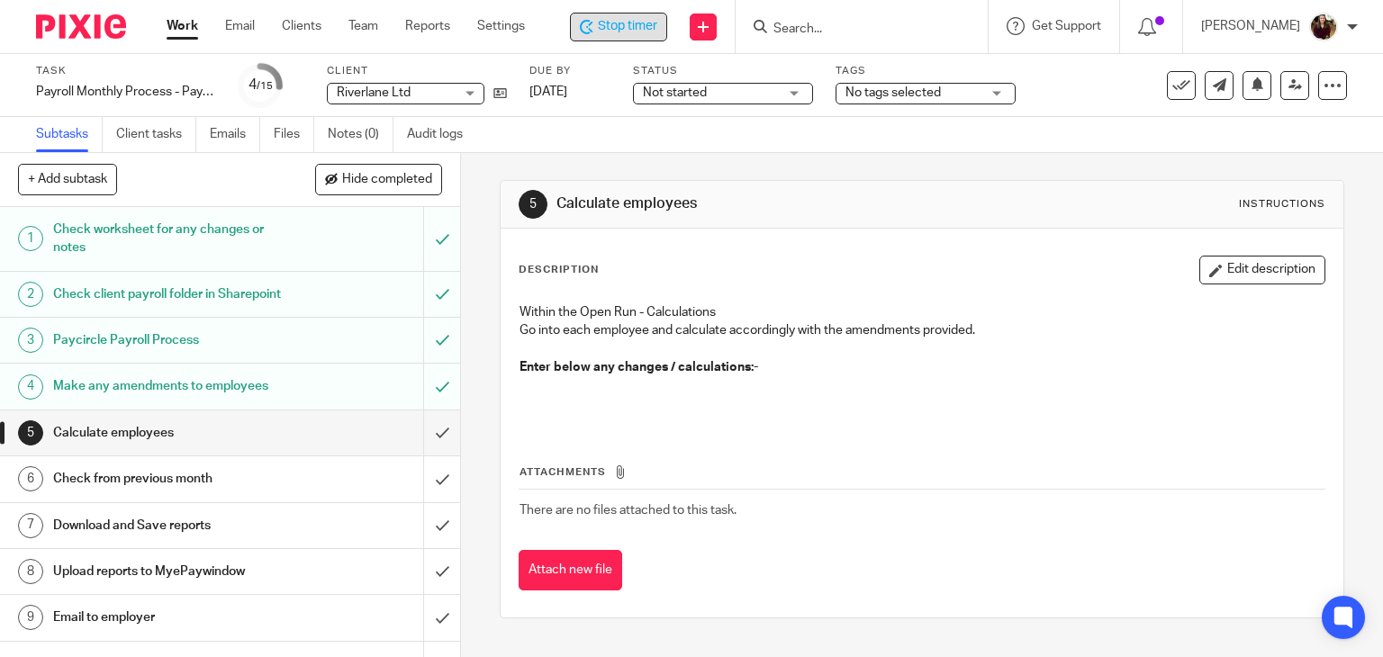
click at [633, 26] on span "Stop timer" at bounding box center [627, 26] width 59 height 19
click at [633, 27] on span "Start timer" at bounding box center [629, 26] width 61 height 19
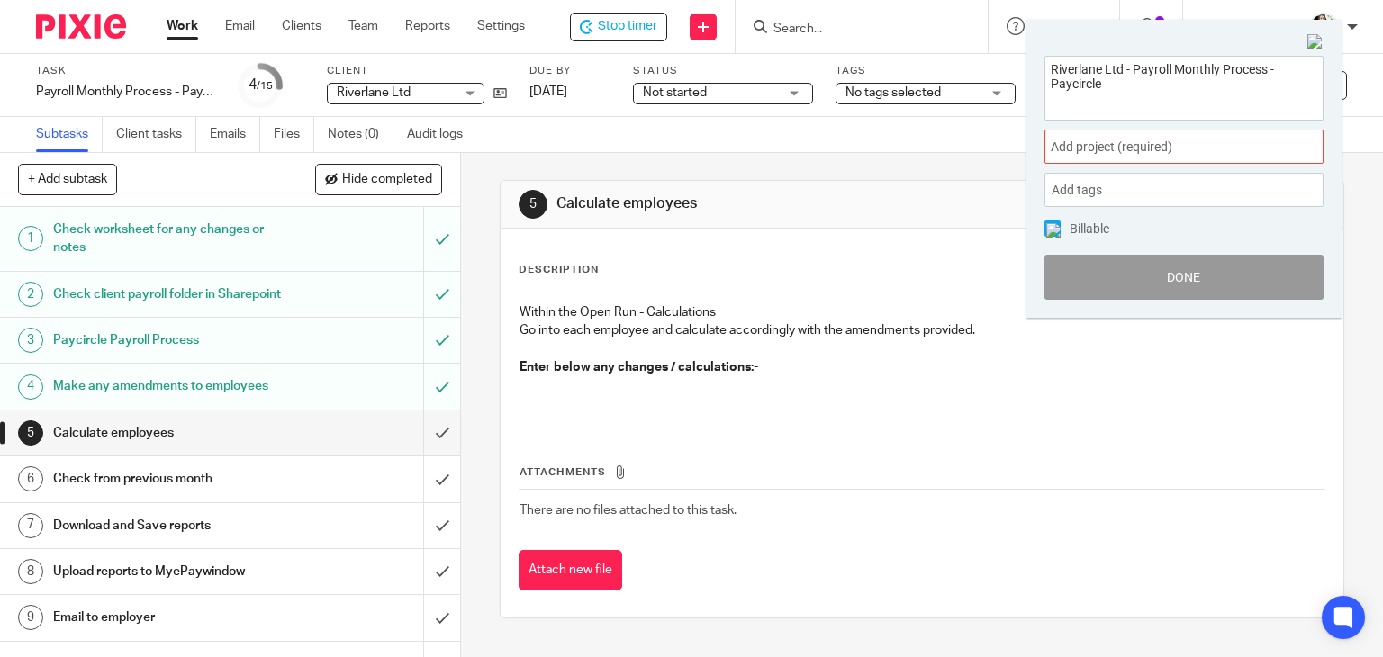
click at [1198, 147] on span "Add project (required) :" at bounding box center [1164, 147] width 227 height 19
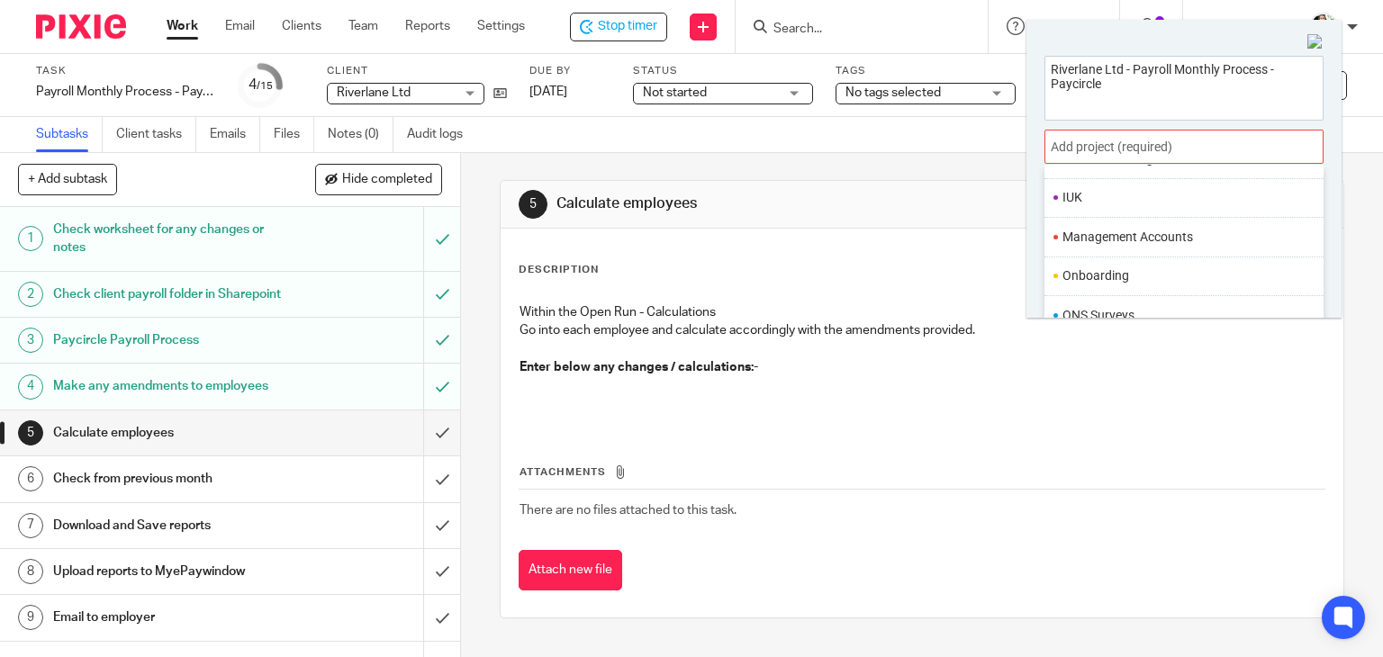
scroll to position [630, 0]
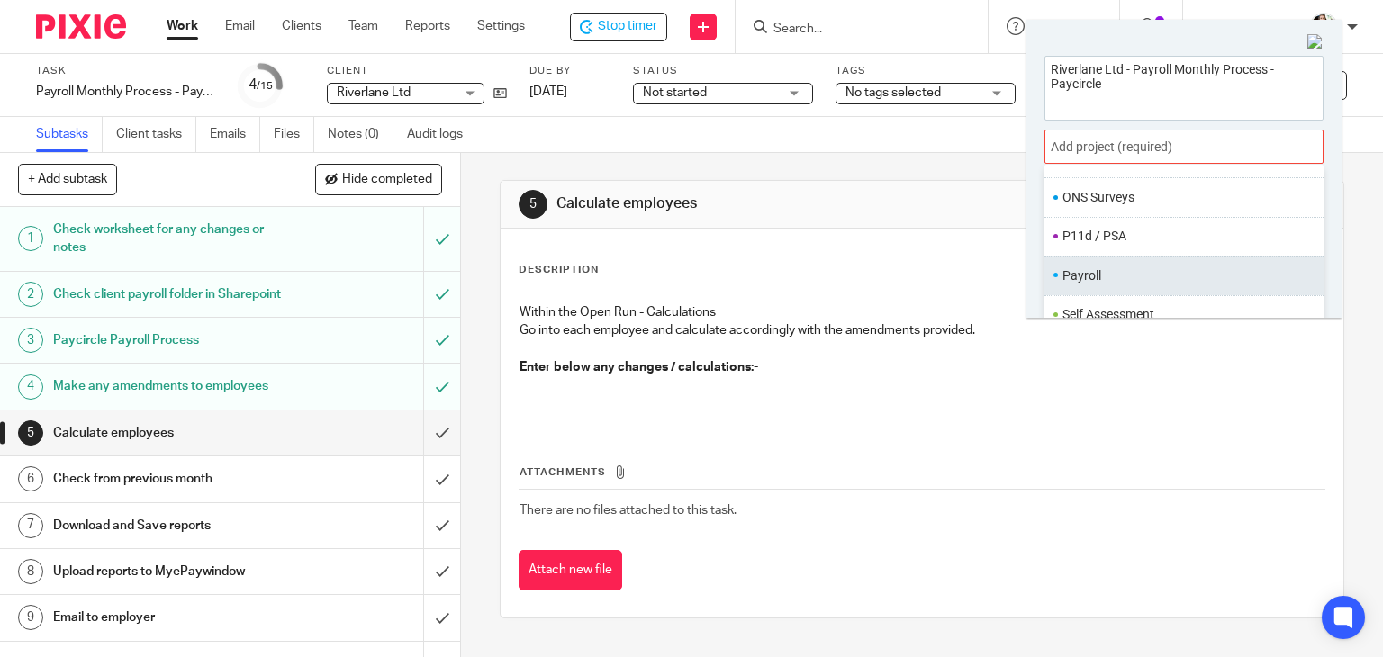
click at [1099, 274] on li "Payroll" at bounding box center [1179, 275] width 235 height 19
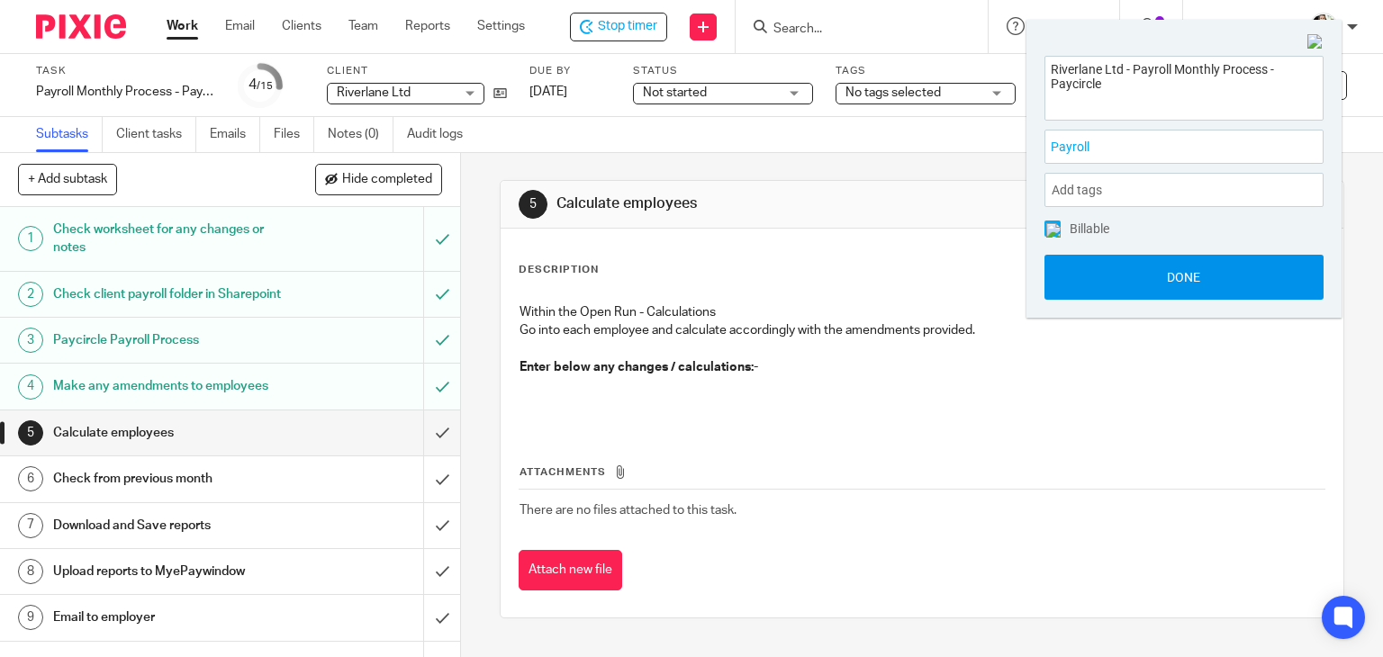
click at [1154, 269] on button "Done" at bounding box center [1183, 277] width 279 height 45
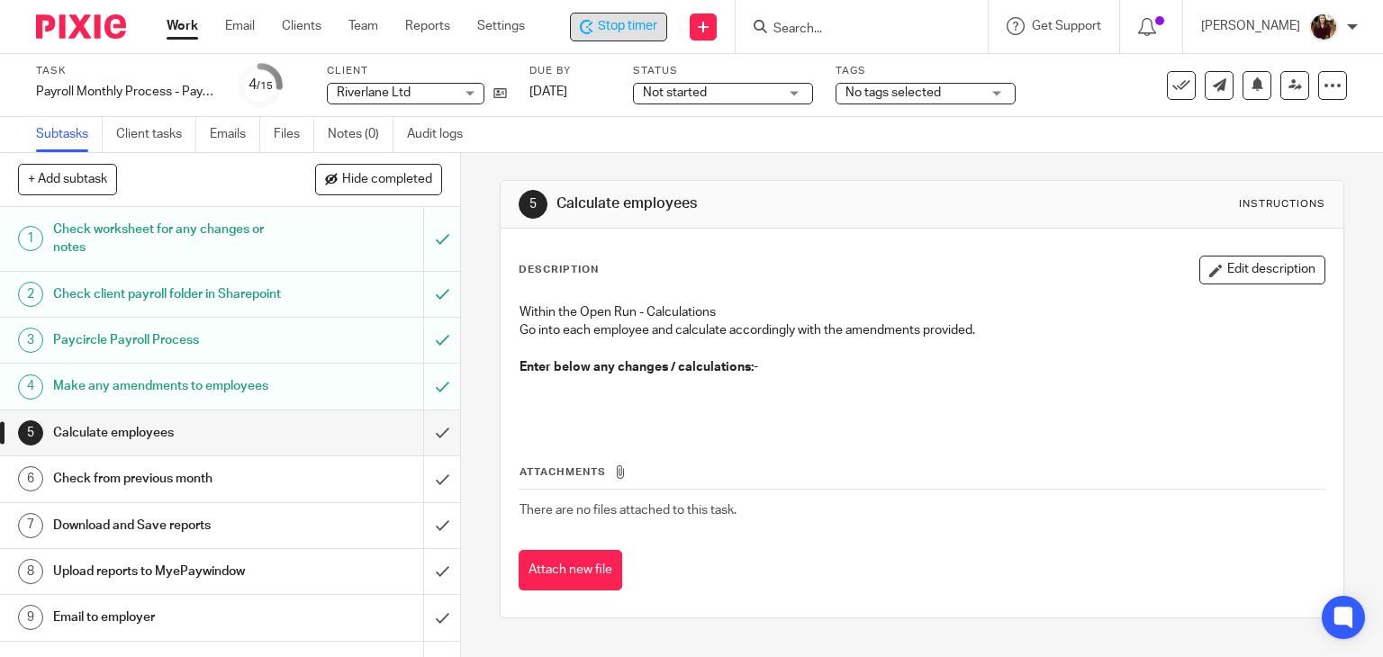
click at [593, 28] on icon at bounding box center [587, 27] width 14 height 14
click at [366, 185] on span "Hide completed" at bounding box center [387, 180] width 90 height 14
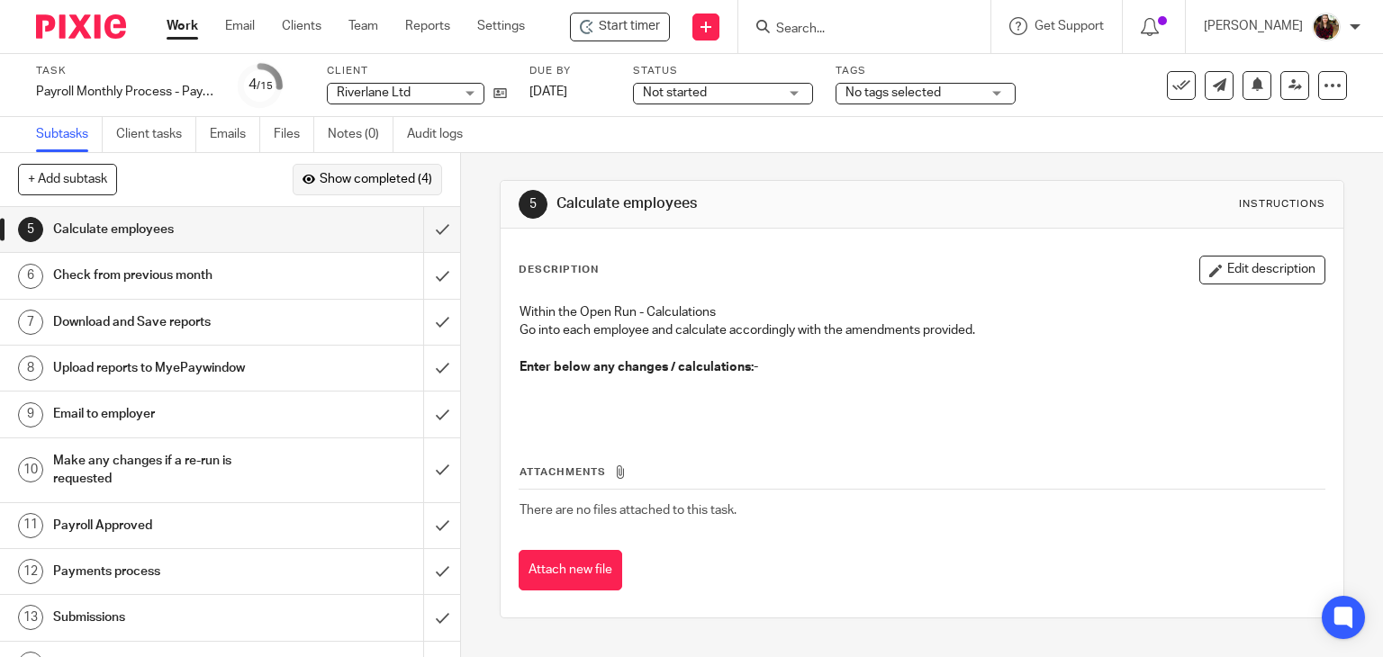
click at [371, 185] on span "Show completed (4)" at bounding box center [376, 180] width 113 height 14
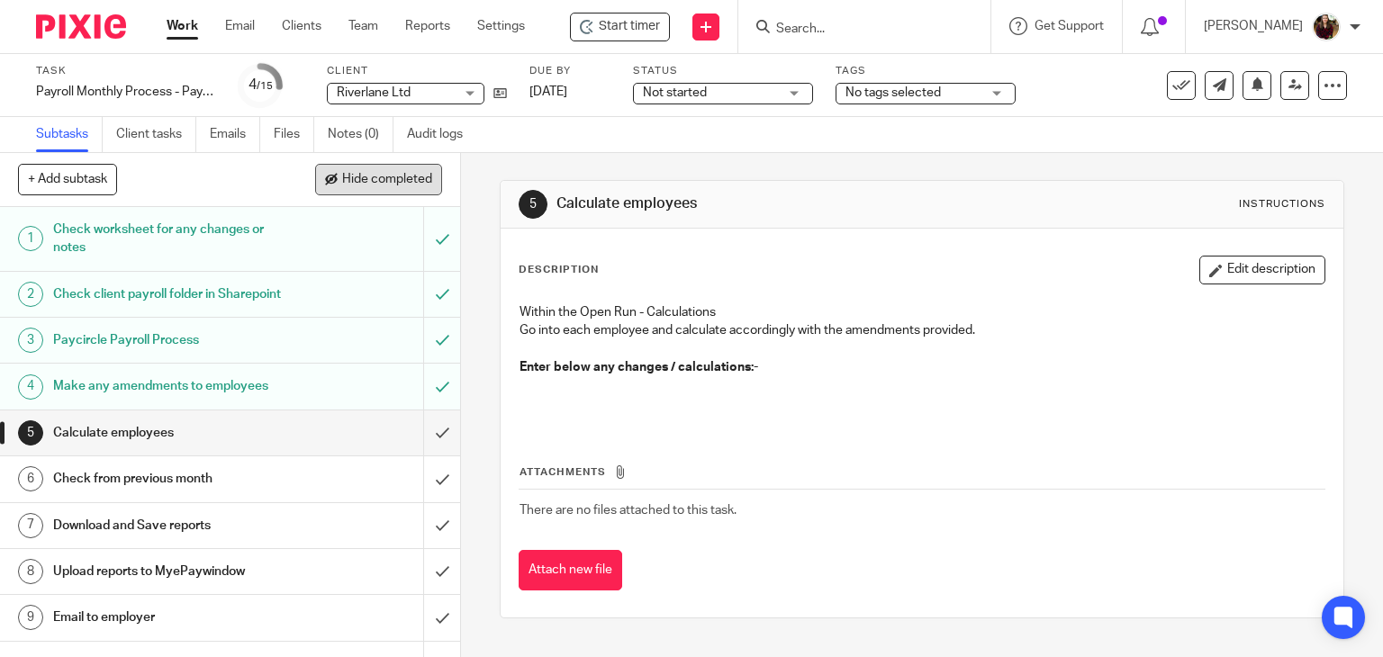
click at [375, 185] on span "Hide completed" at bounding box center [387, 180] width 90 height 14
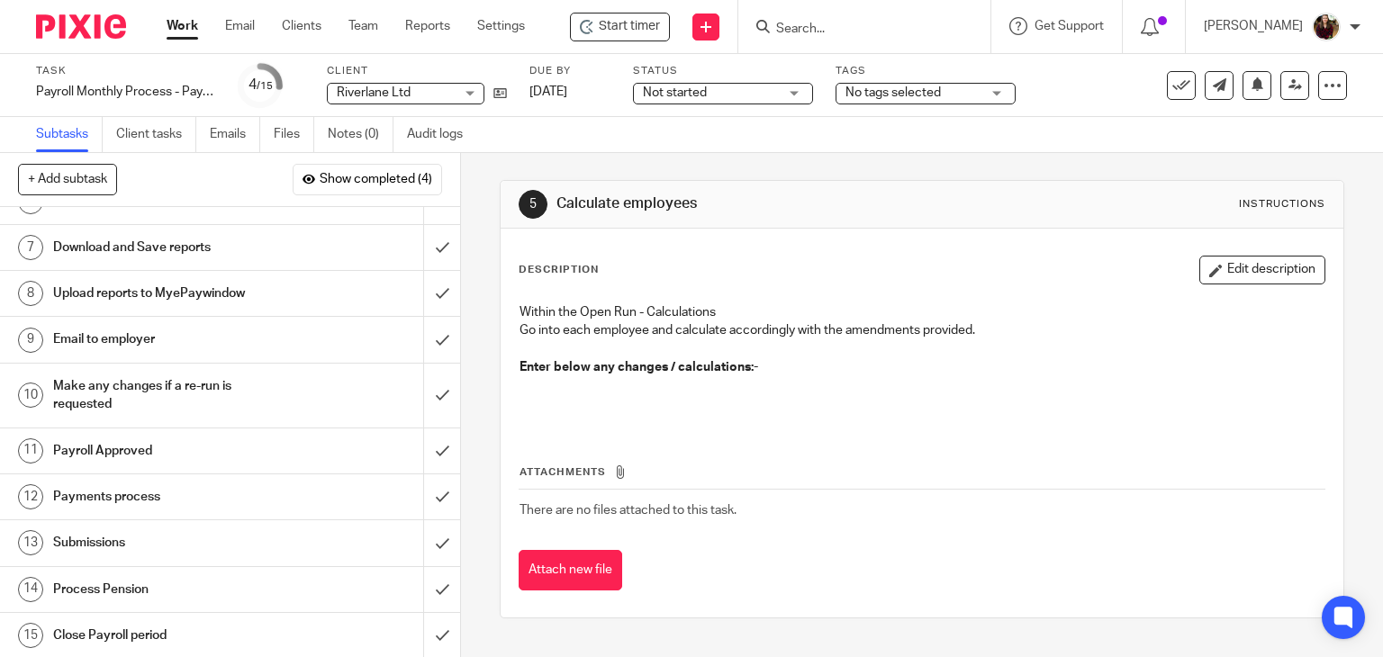
scroll to position [0, 0]
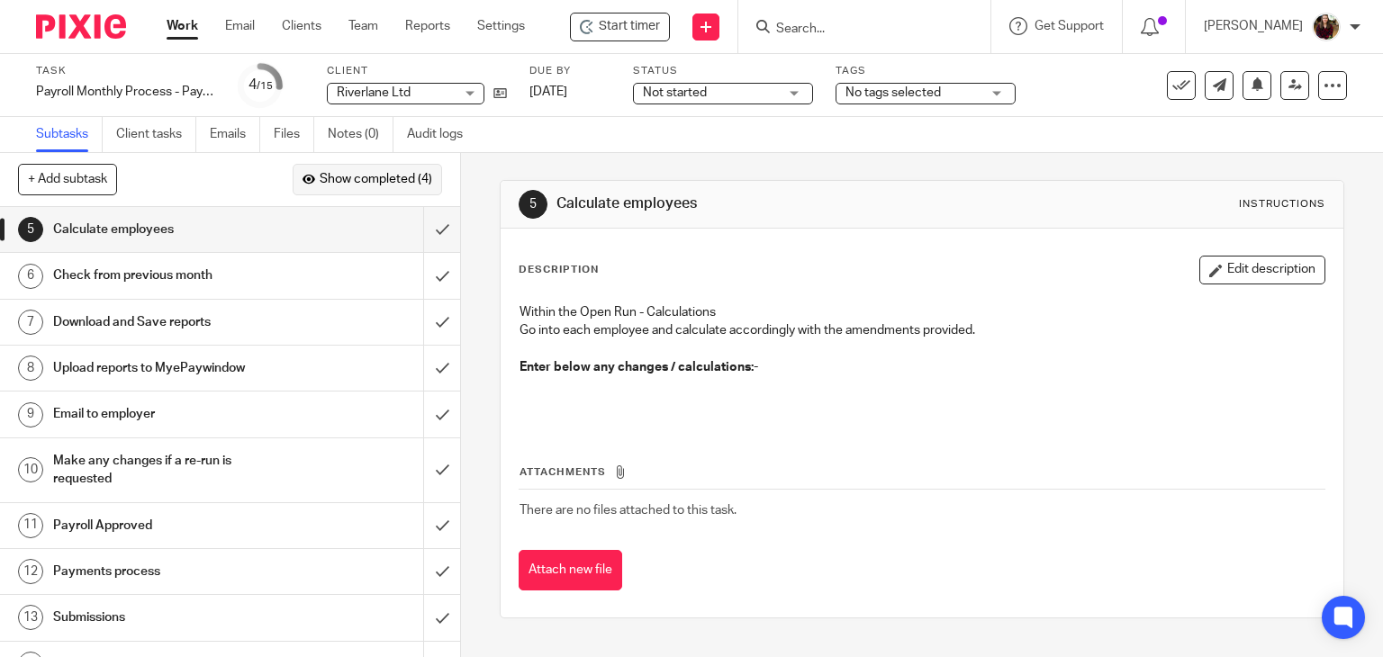
click at [353, 183] on span "Show completed (4)" at bounding box center [376, 180] width 113 height 14
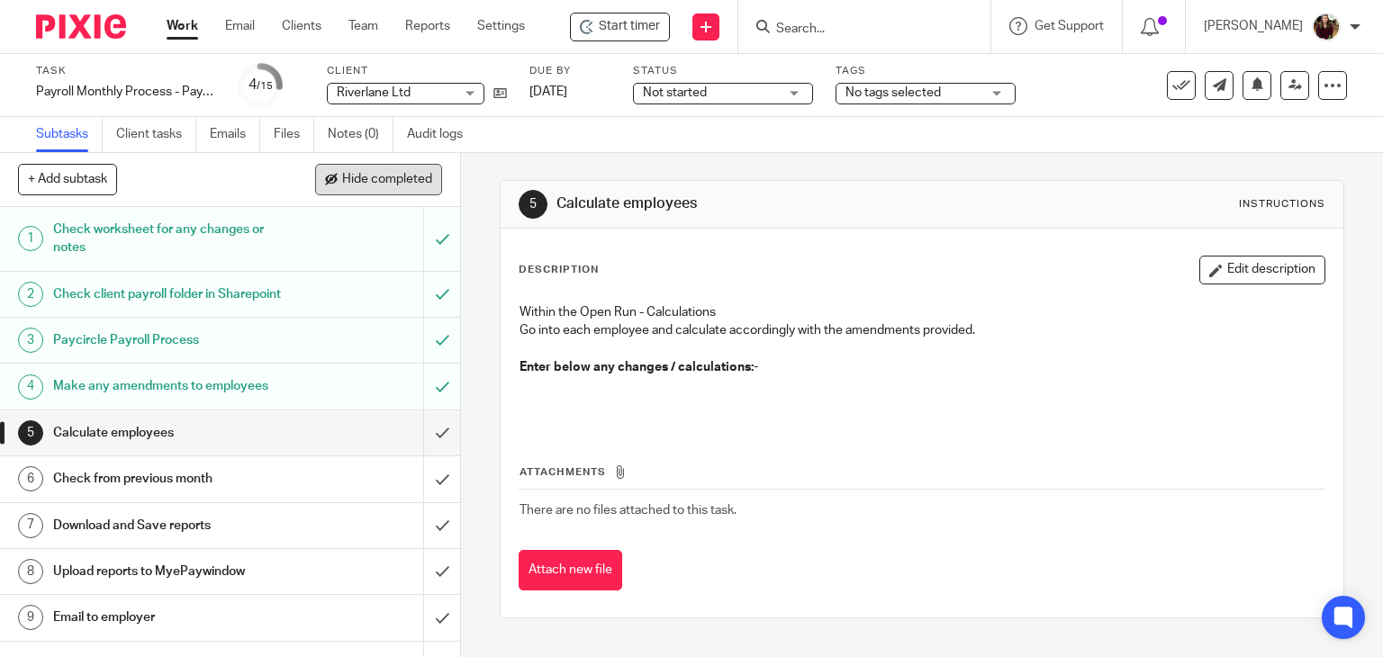
click at [353, 183] on span "Hide completed" at bounding box center [387, 180] width 90 height 14
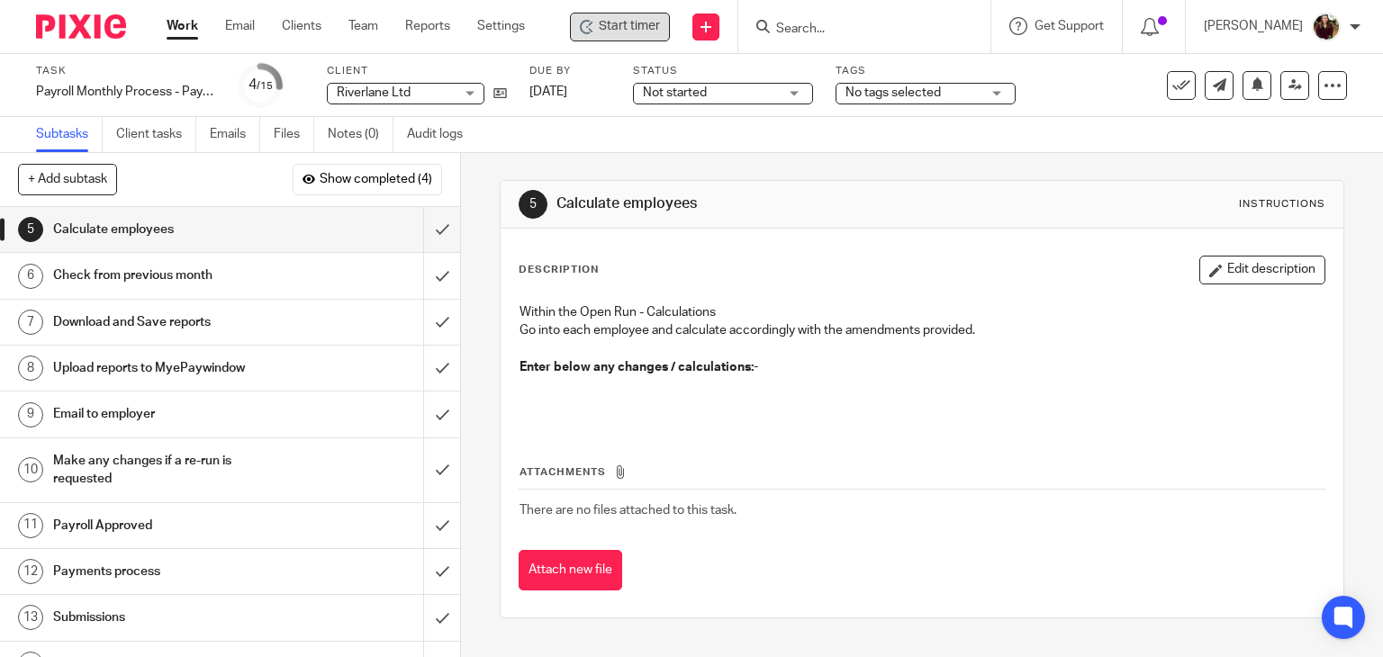
click at [623, 27] on span "Start timer" at bounding box center [629, 26] width 61 height 19
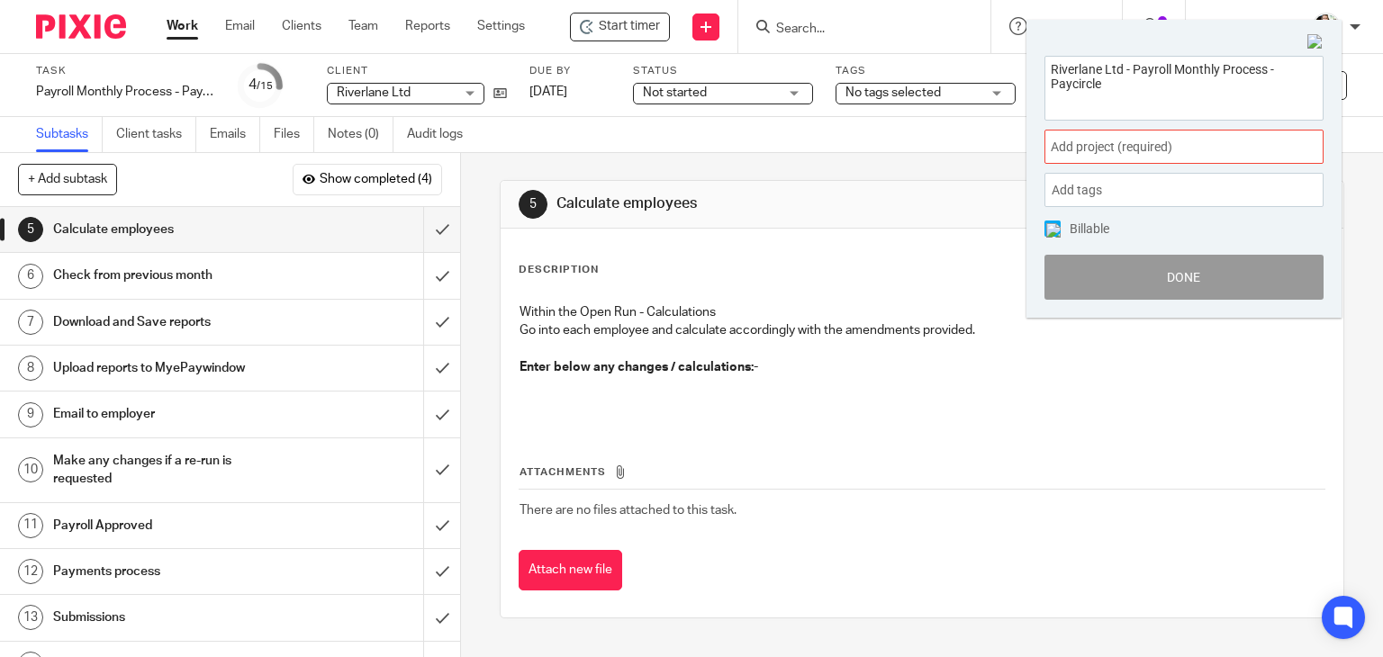
click at [1218, 158] on div "Add project (required) :" at bounding box center [1183, 147] width 279 height 34
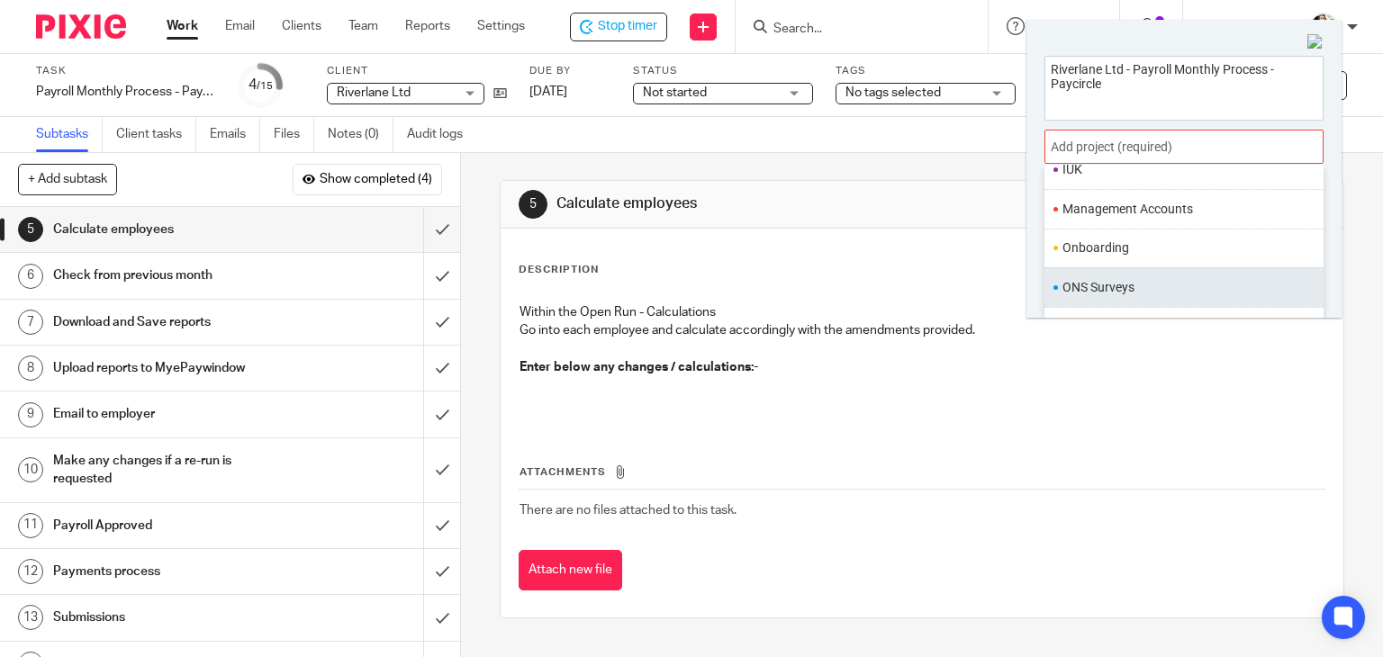
scroll to position [630, 0]
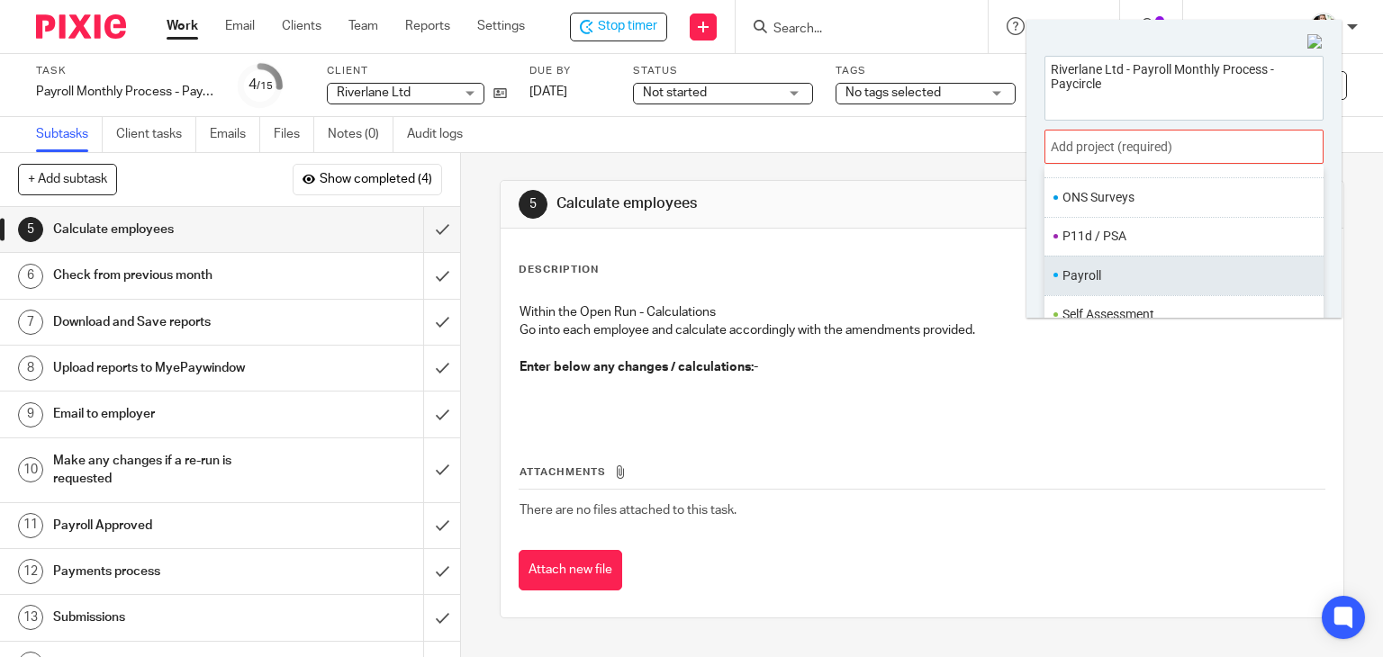
click at [1120, 278] on li "Payroll" at bounding box center [1179, 275] width 235 height 19
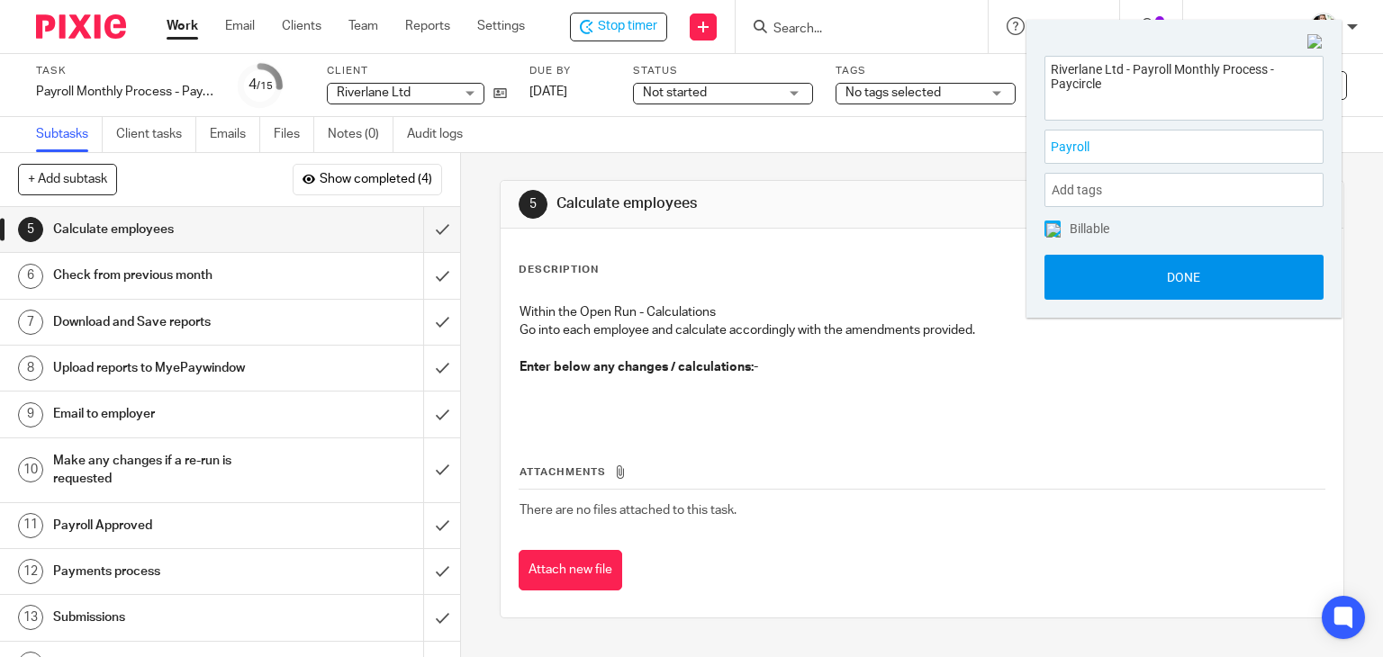
click at [1161, 282] on button "Done" at bounding box center [1183, 277] width 279 height 45
